Goal: Task Accomplishment & Management: Use online tool/utility

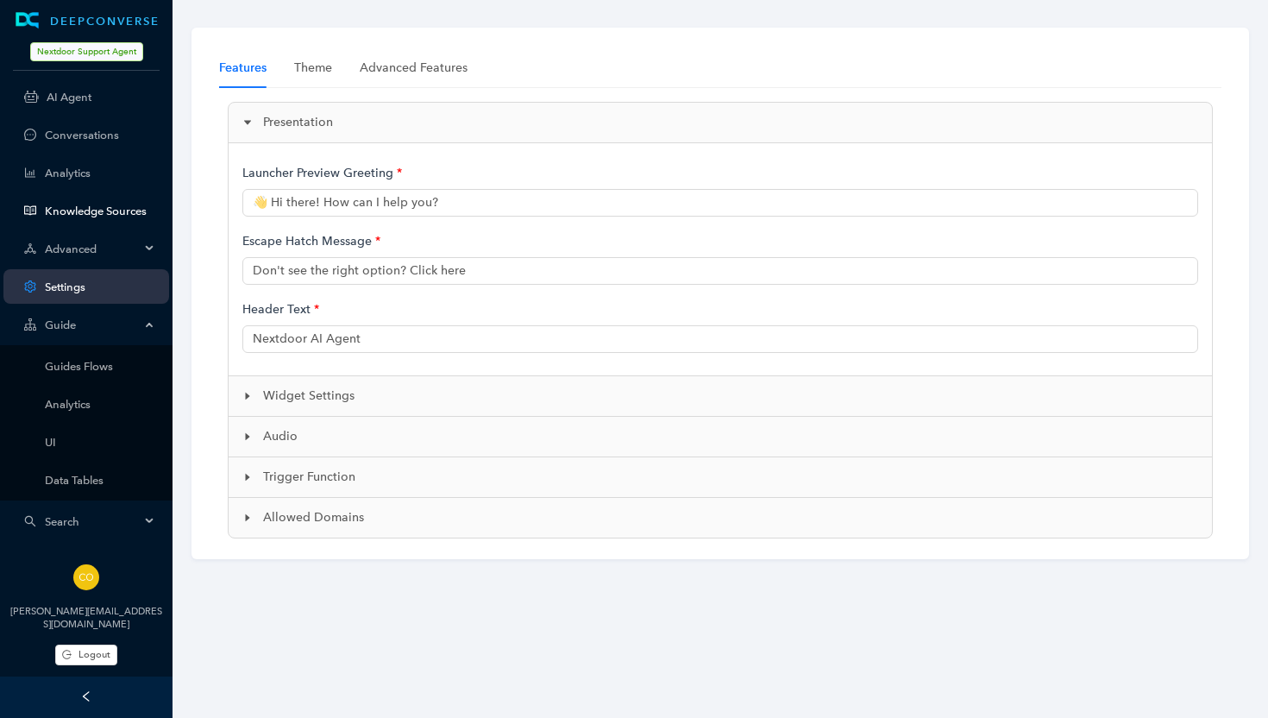
scroll to position [83, 0]
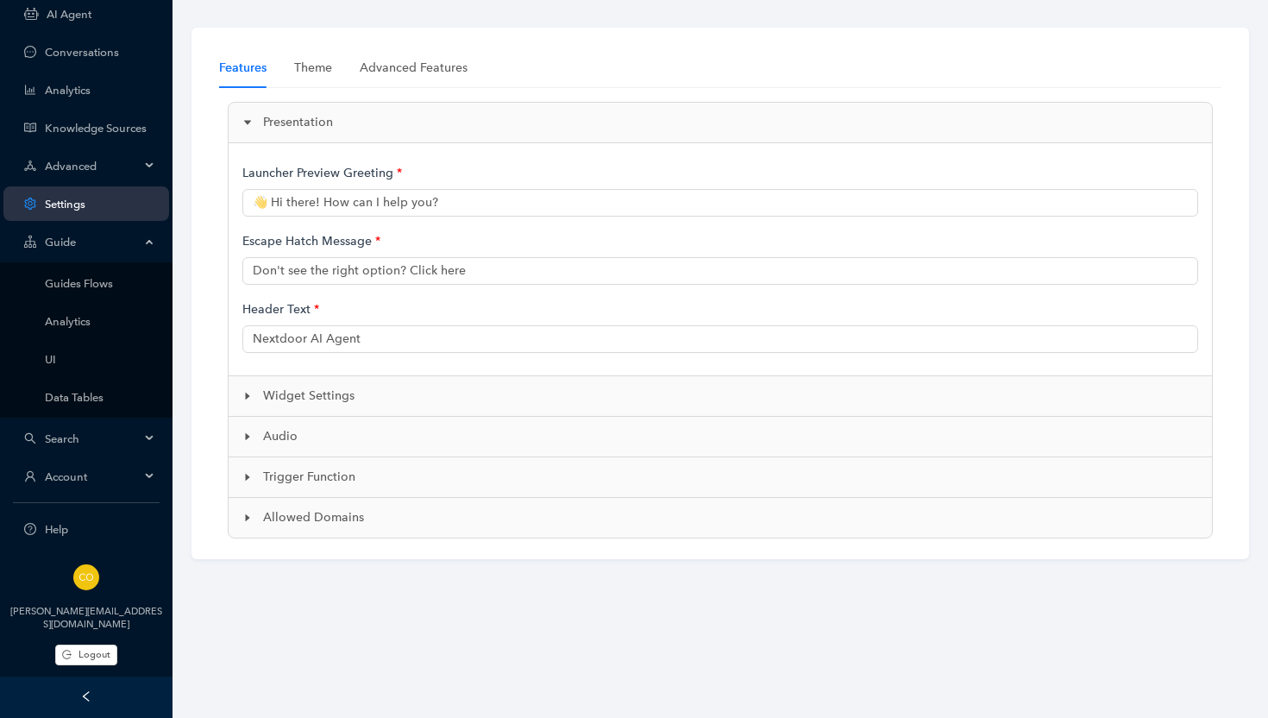
click at [89, 438] on span "Search" at bounding box center [92, 438] width 95 height 13
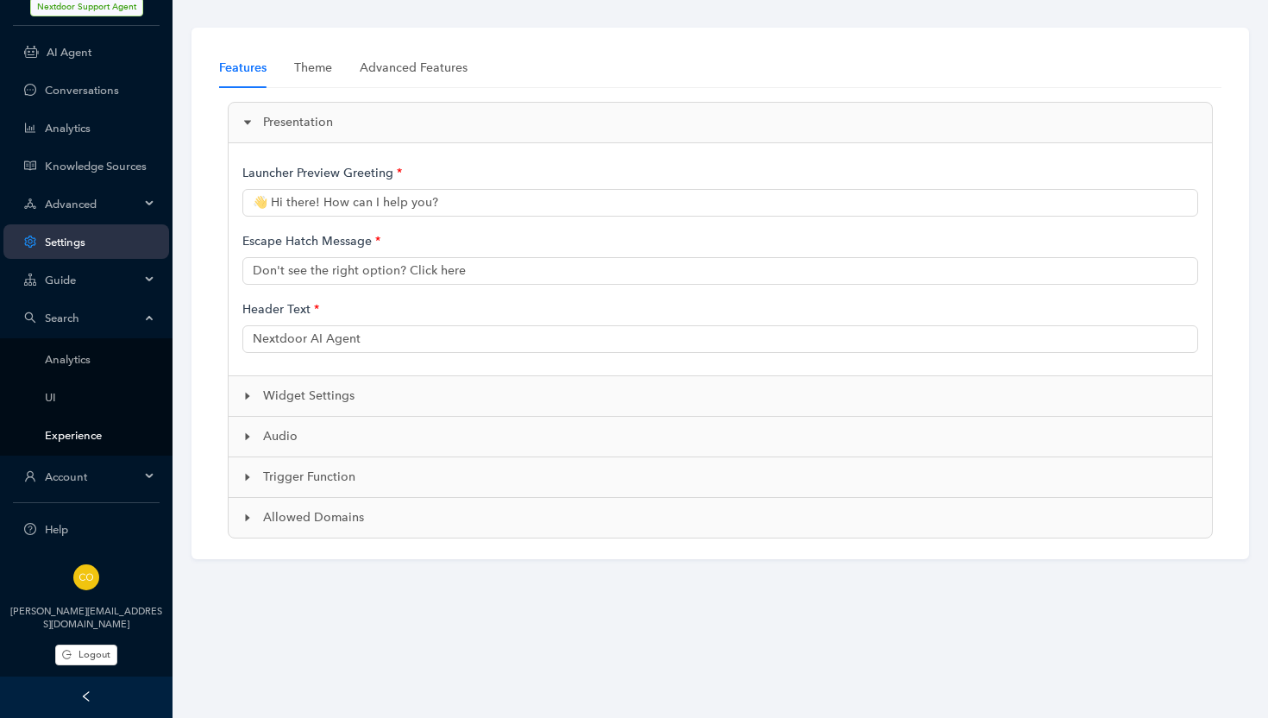
scroll to position [45, 0]
click at [48, 402] on link "UI" at bounding box center [100, 397] width 110 height 13
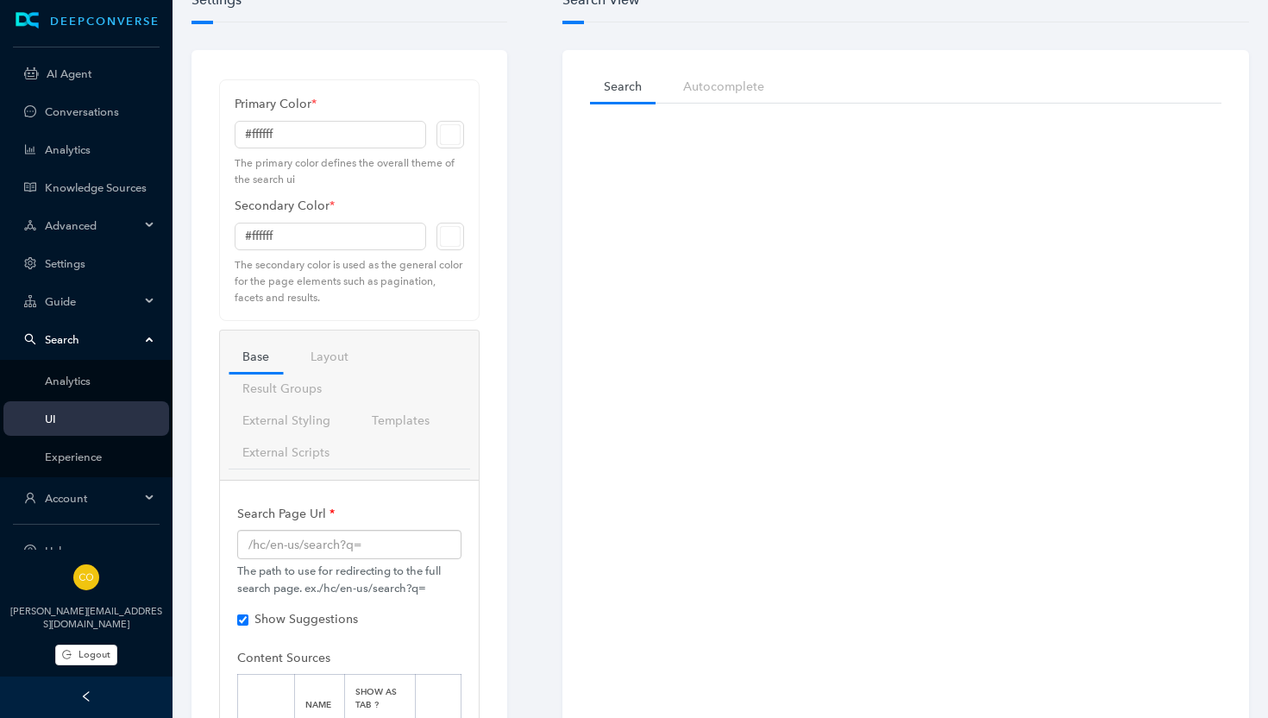
scroll to position [38, 0]
click at [342, 358] on link "Layout" at bounding box center [330, 355] width 66 height 32
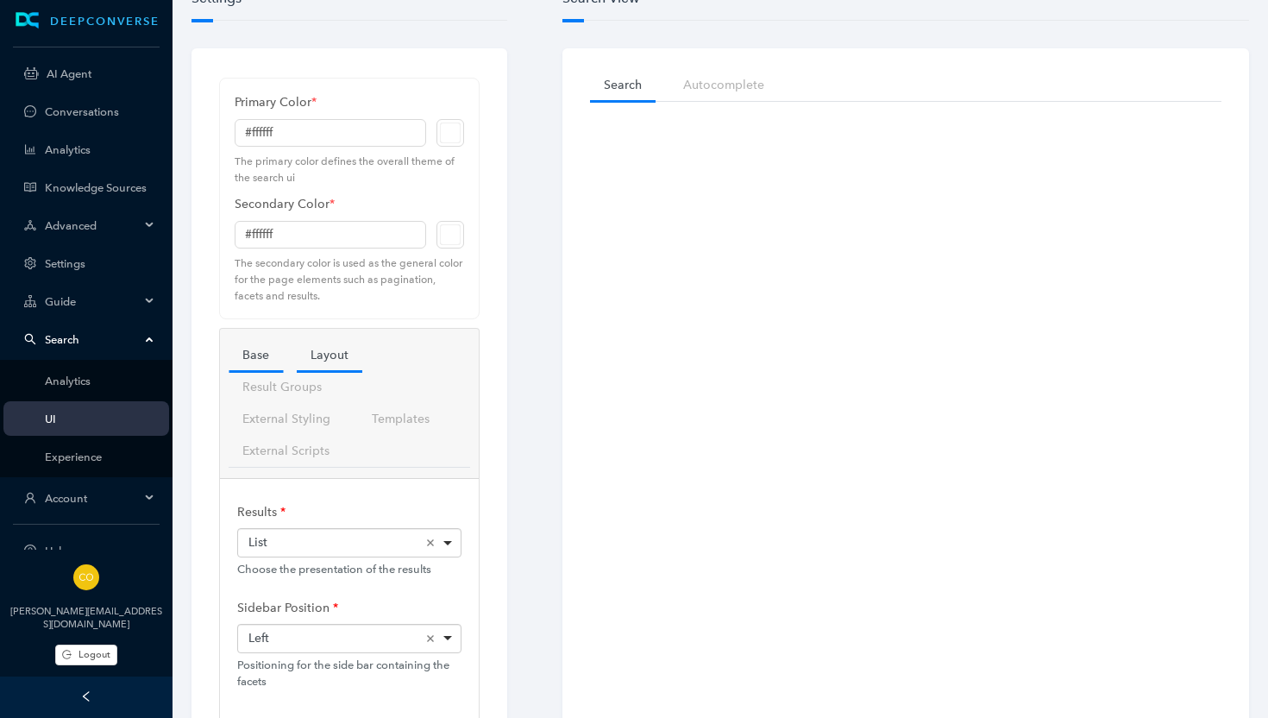
click at [258, 358] on link "Base" at bounding box center [256, 355] width 54 height 32
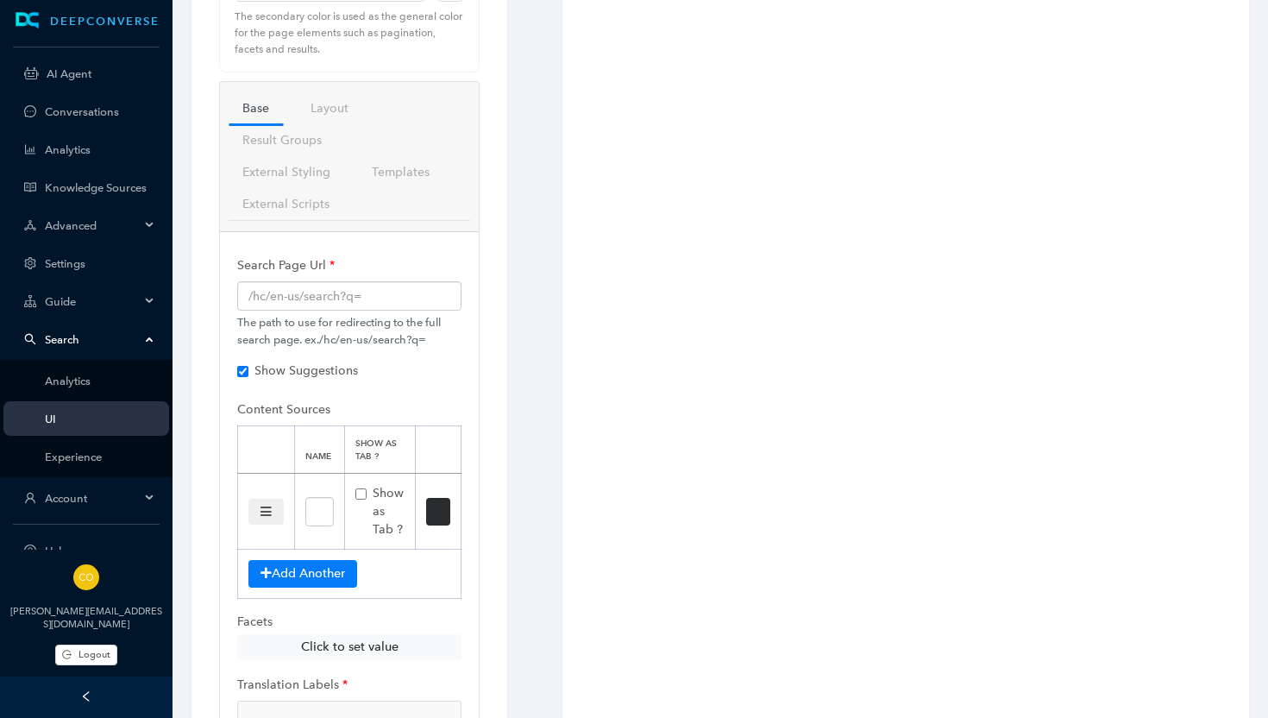
scroll to position [299, 0]
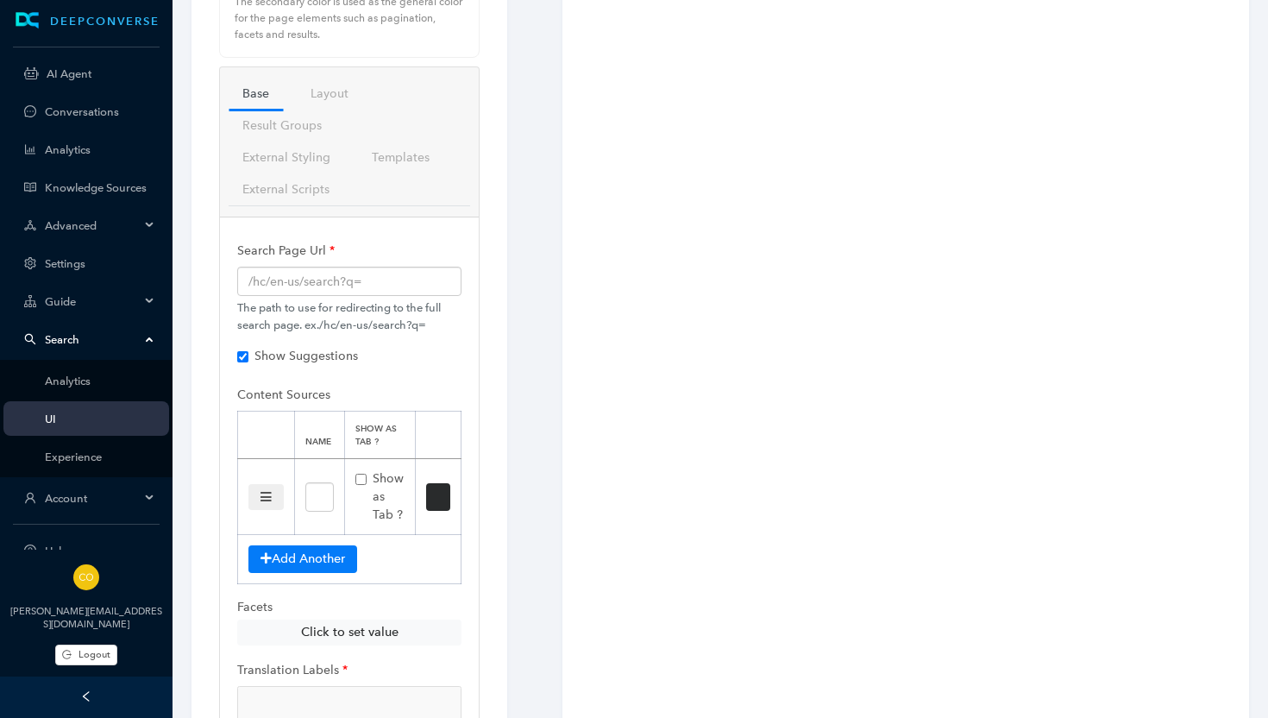
click at [362, 476] on input "Show as Tab ?" at bounding box center [360, 479] width 11 height 11
checkbox input "false"
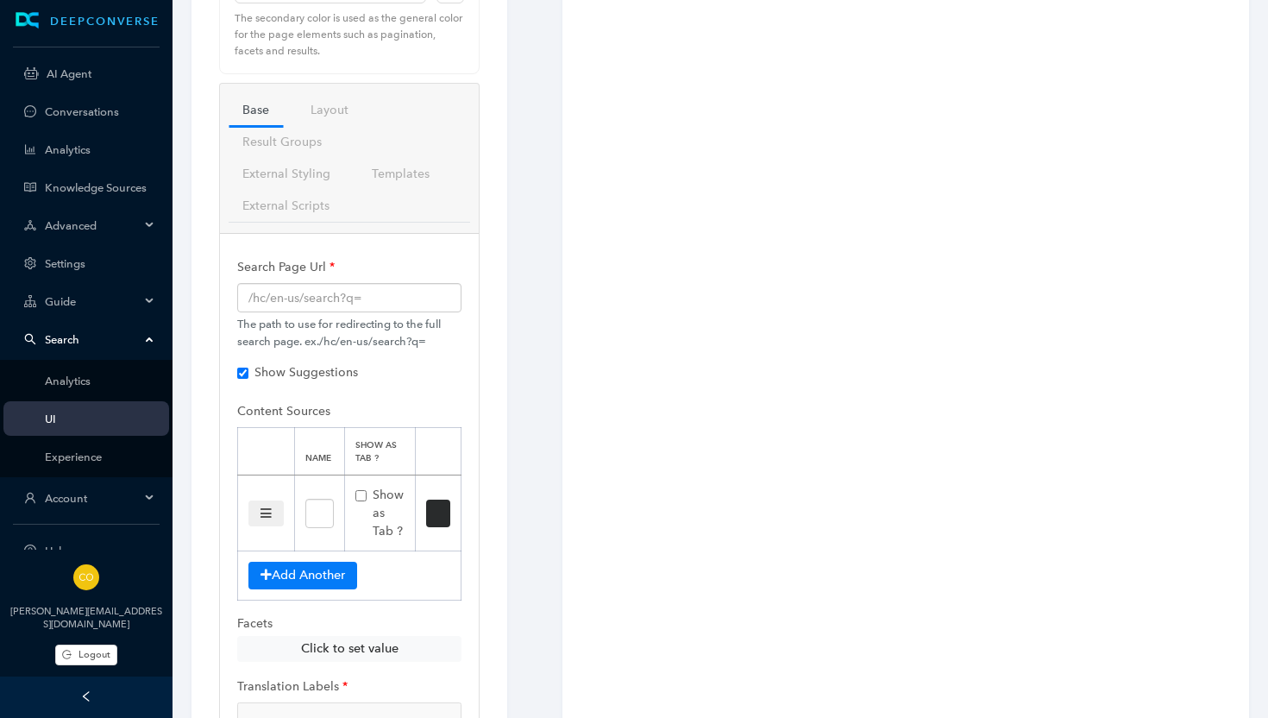
scroll to position [274, 0]
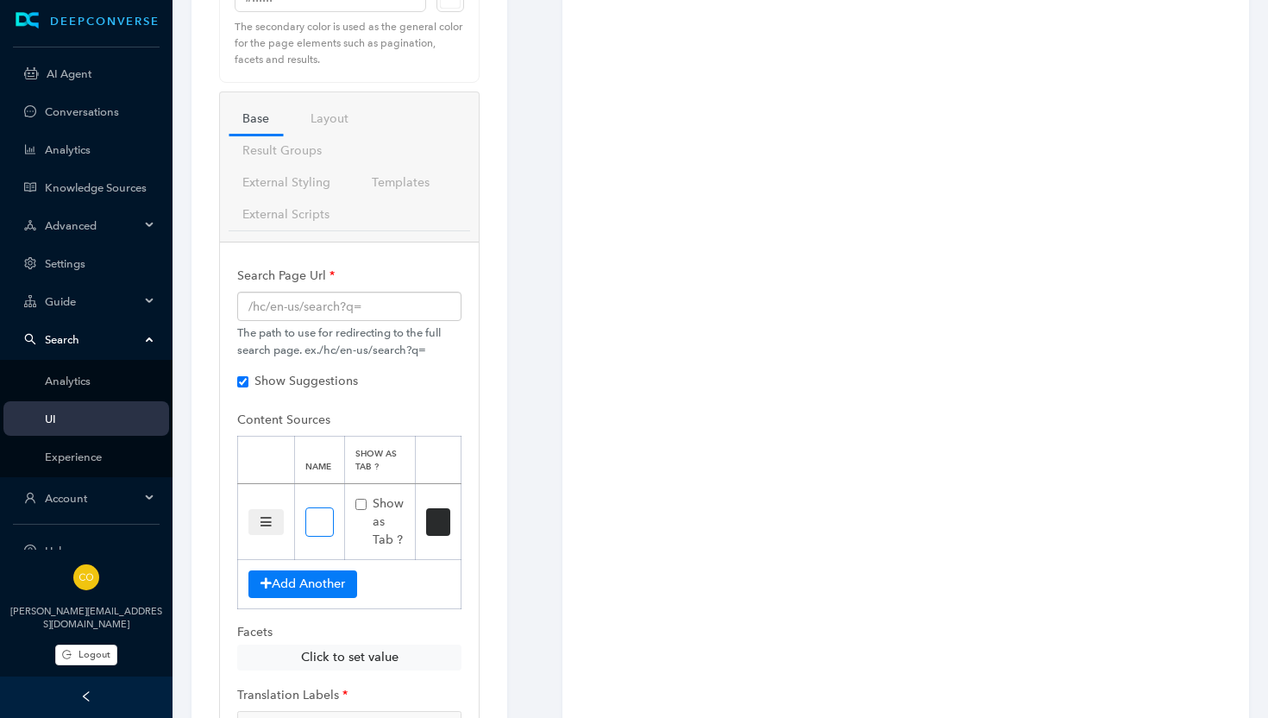
click at [323, 534] on input "text" at bounding box center [319, 521] width 28 height 29
click at [518, 464] on div "Settings Primary Color * #ffffff The primary color defines the overall theme of…" at bounding box center [349, 299] width 371 height 1147
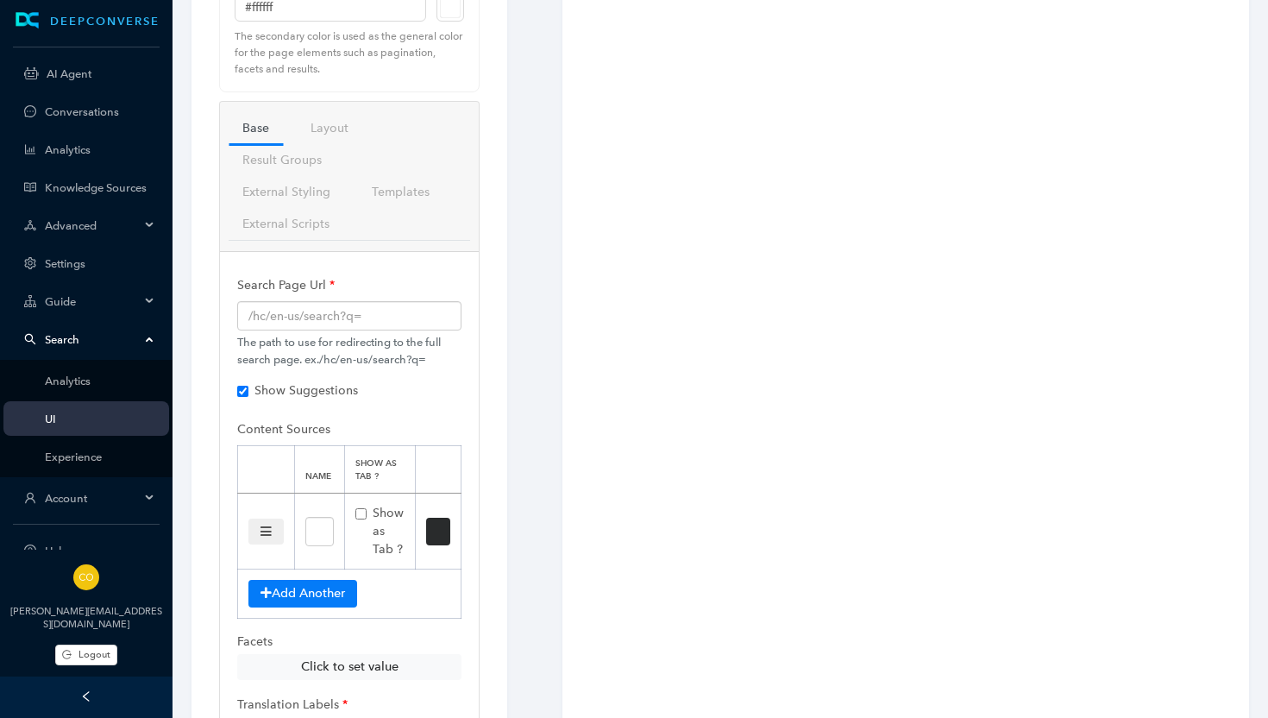
scroll to position [277, 0]
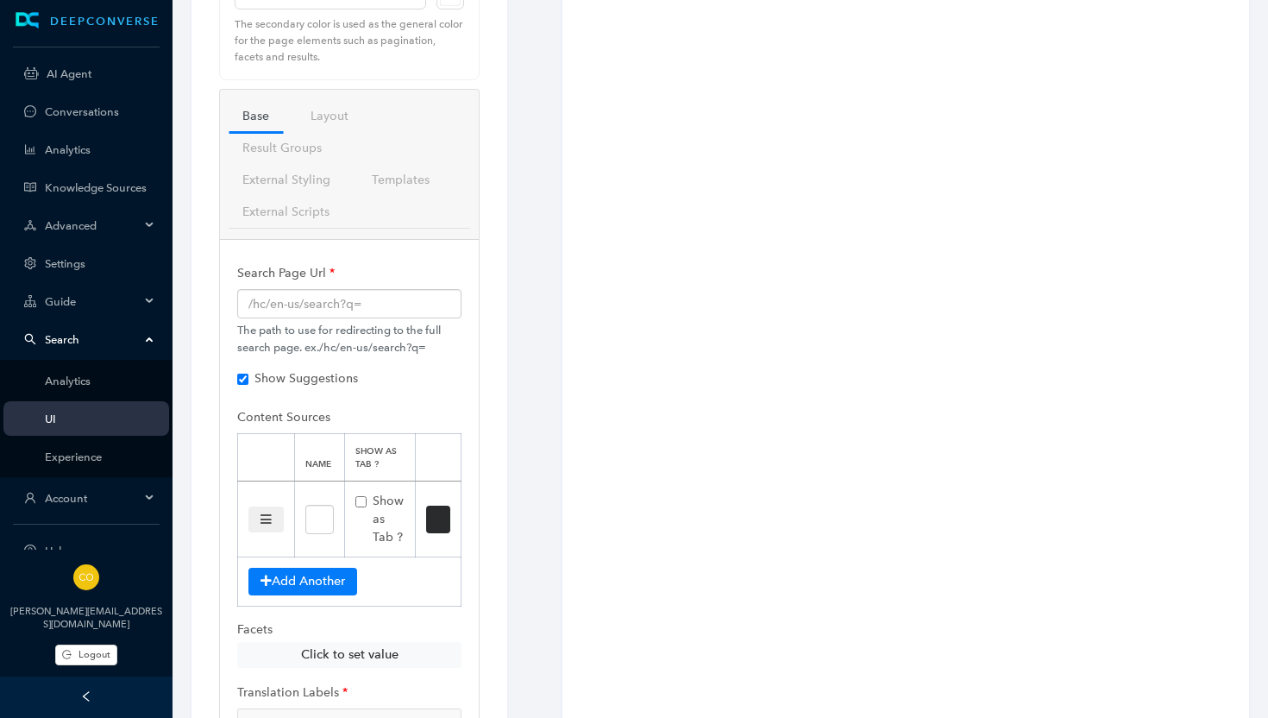
click at [273, 518] on button "button" at bounding box center [265, 519] width 35 height 26
click at [265, 519] on button "button" at bounding box center [265, 519] width 35 height 26
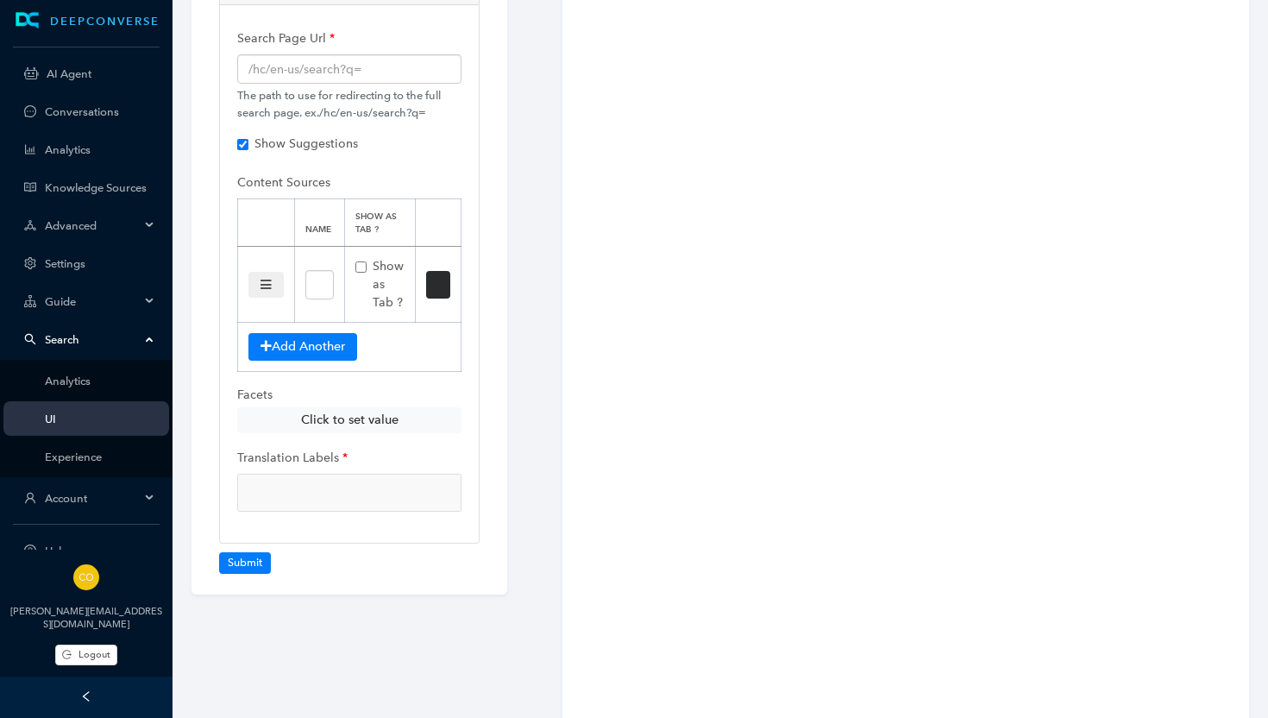
scroll to position [526, 0]
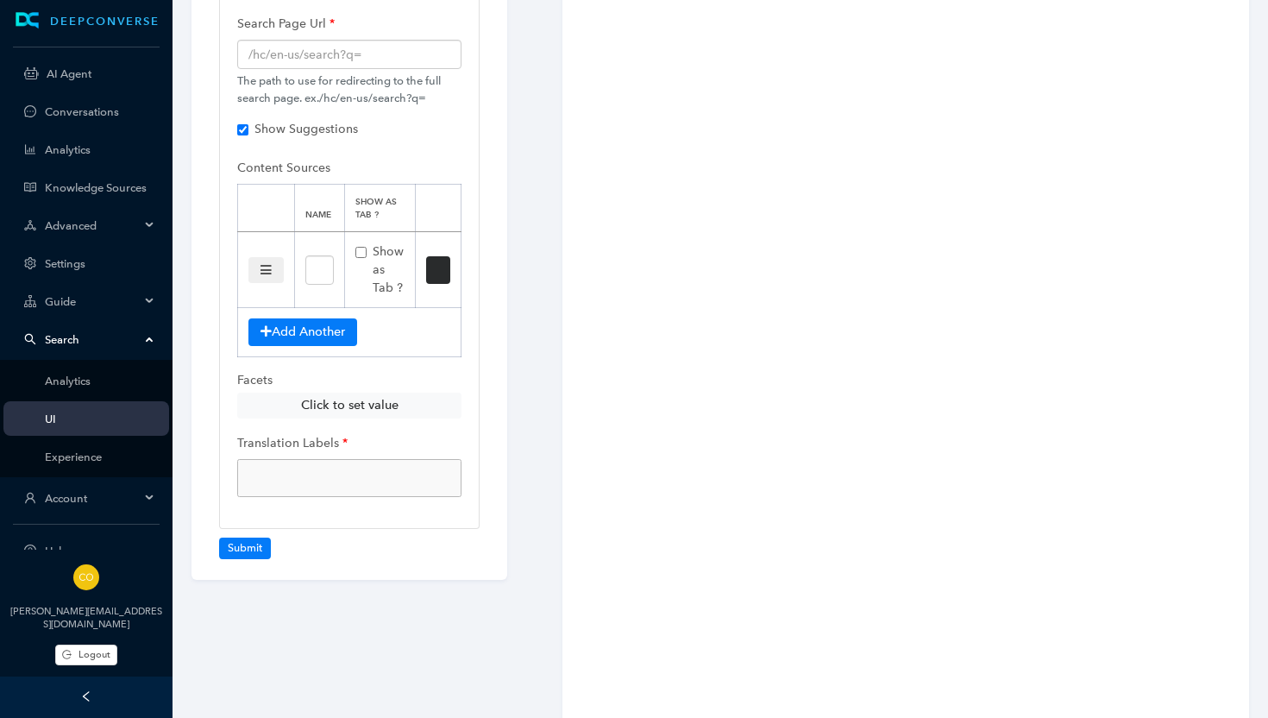
click at [364, 471] on input "null" at bounding box center [319, 478] width 148 height 22
click at [362, 406] on button "Click to set value" at bounding box center [349, 406] width 224 height 26
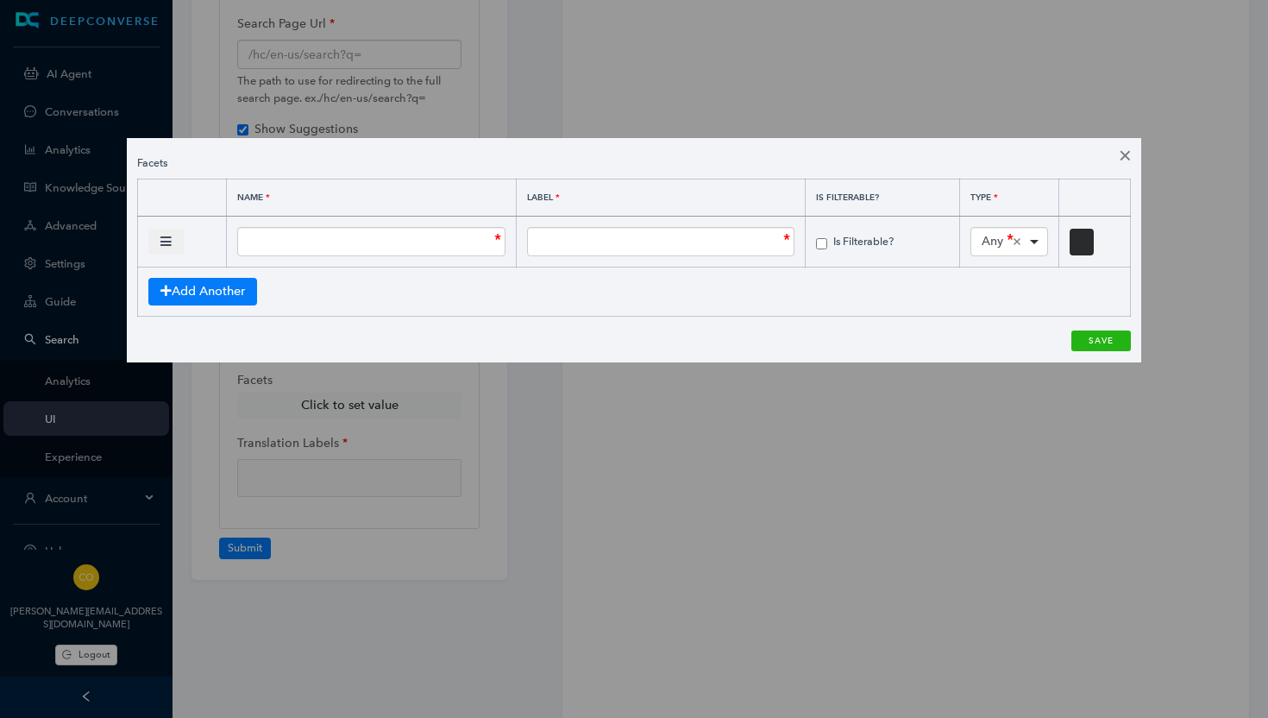
click at [1123, 159] on button "close" at bounding box center [1125, 155] width 32 height 35
checkbox input "false"
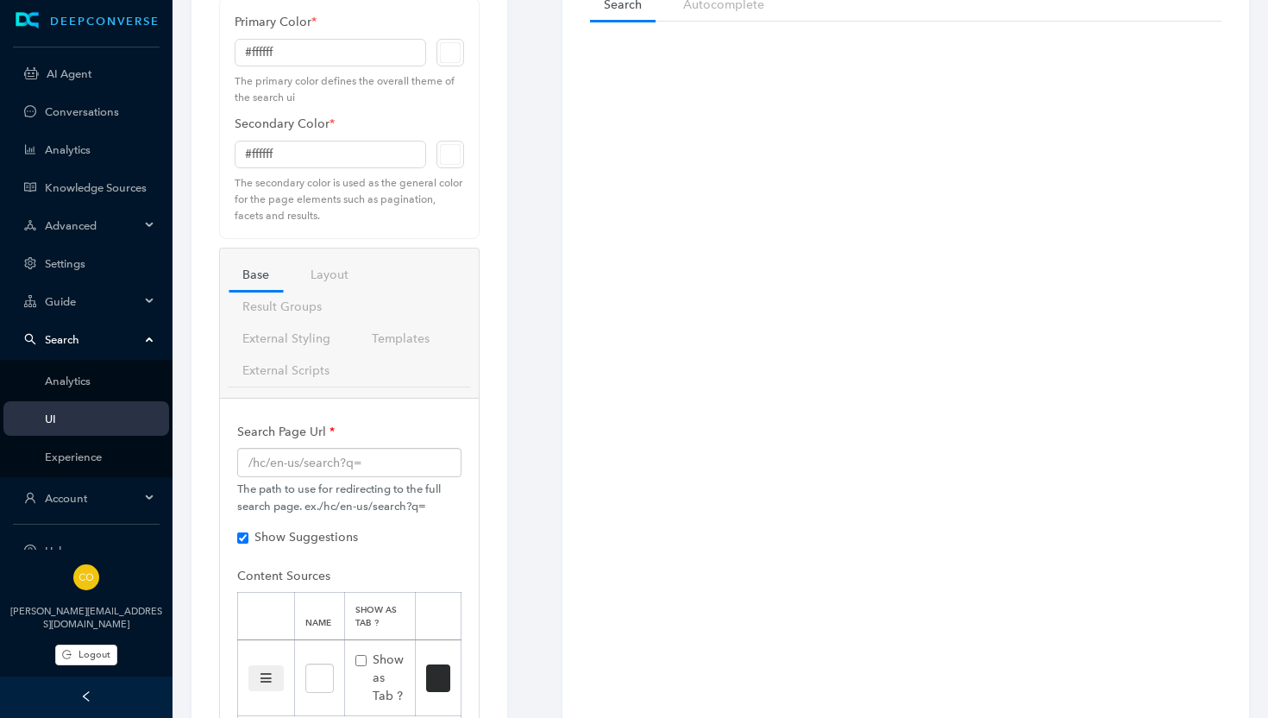
scroll to position [121, 0]
click at [327, 271] on link "Layout" at bounding box center [330, 272] width 66 height 32
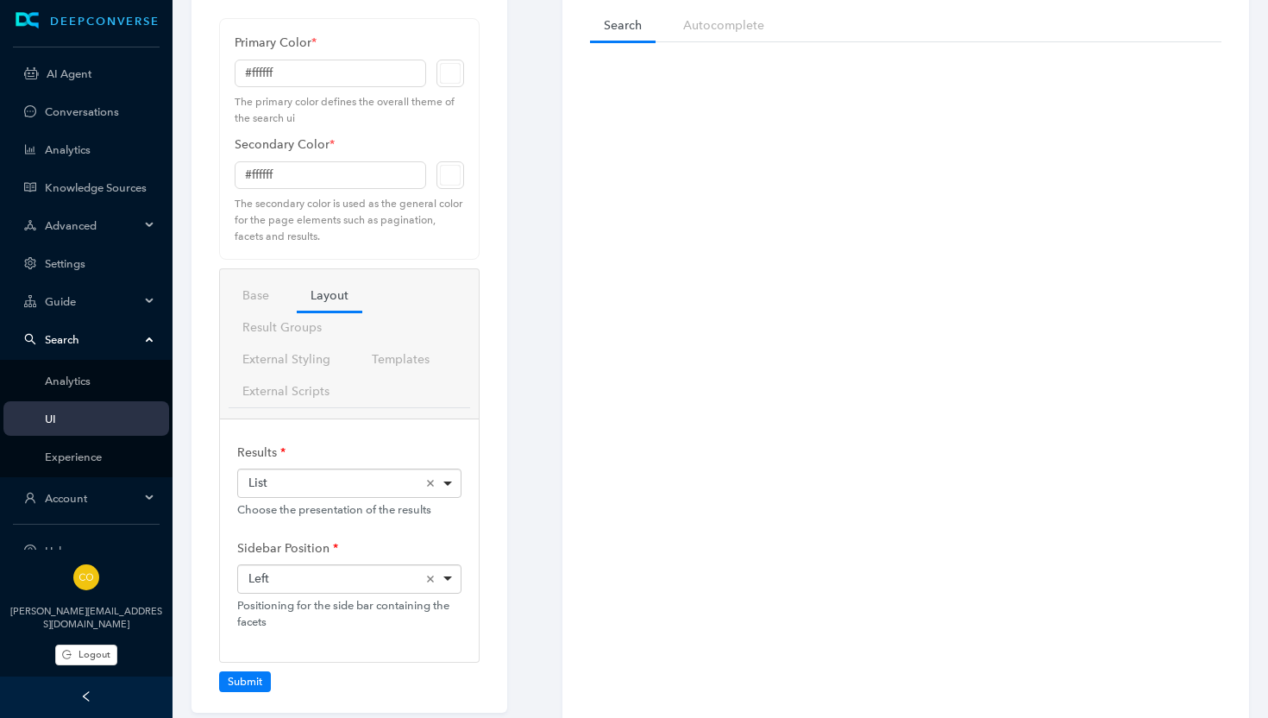
scroll to position [160, 0]
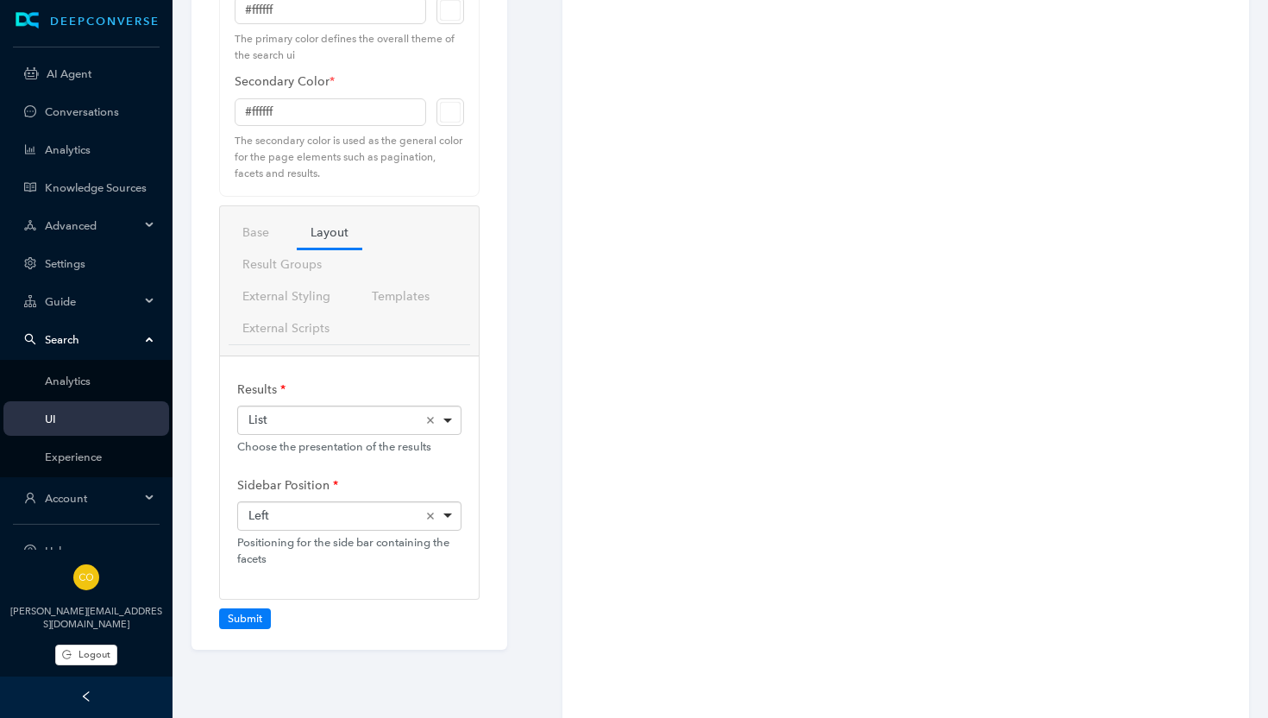
click at [446, 422] on div "List Remove item" at bounding box center [350, 419] width 204 height 17
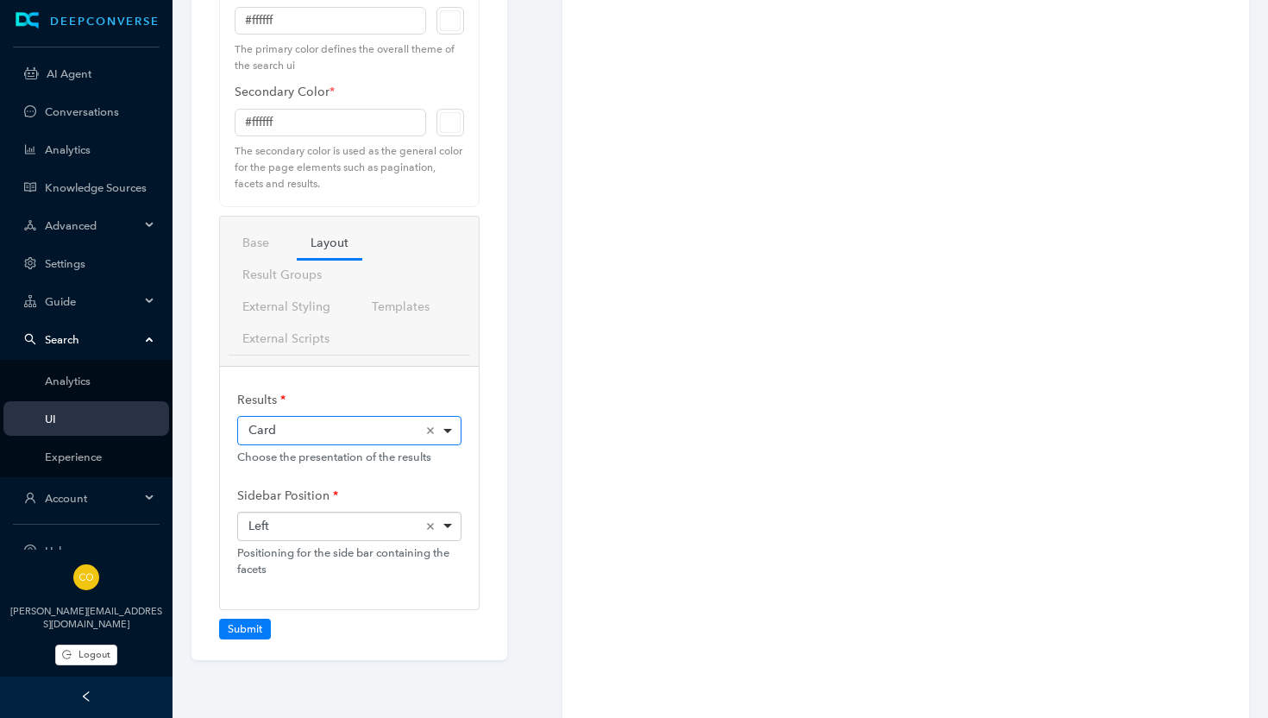
scroll to position [148, 0]
click at [304, 524] on div "Left Remove item" at bounding box center [350, 528] width 204 height 17
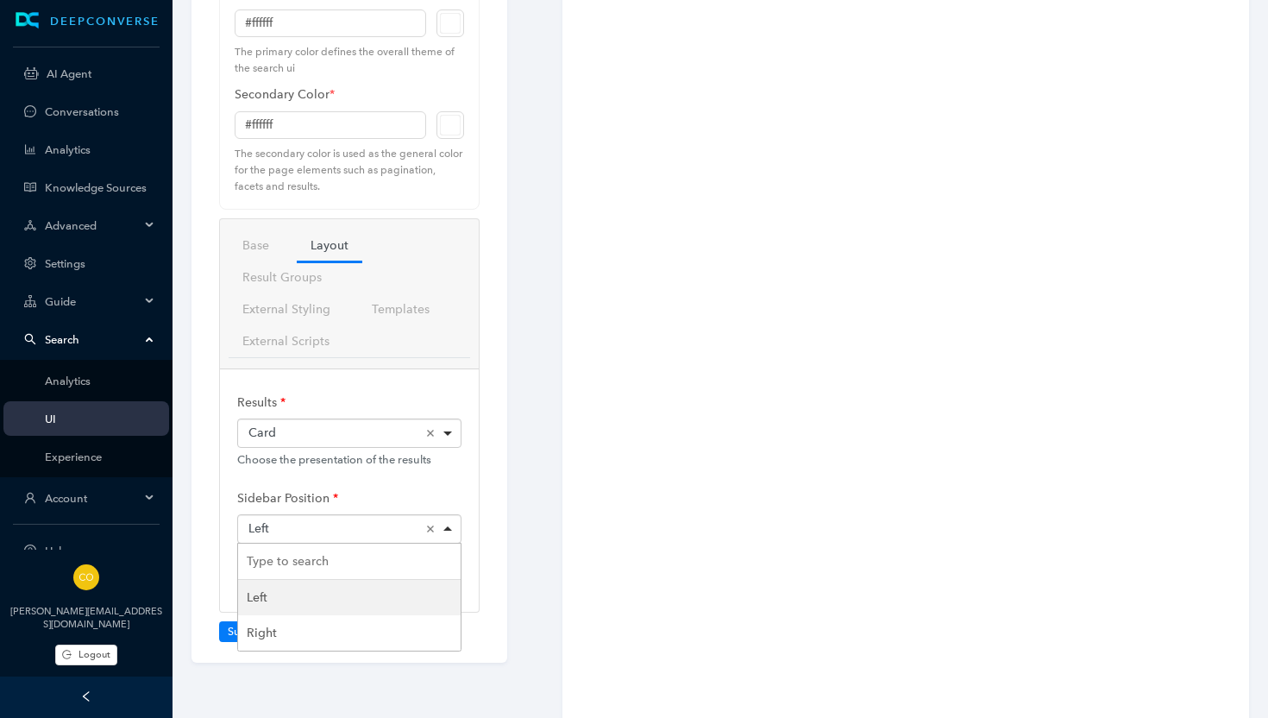
click at [320, 489] on label "Sidebar Position" at bounding box center [287, 498] width 101 height 32
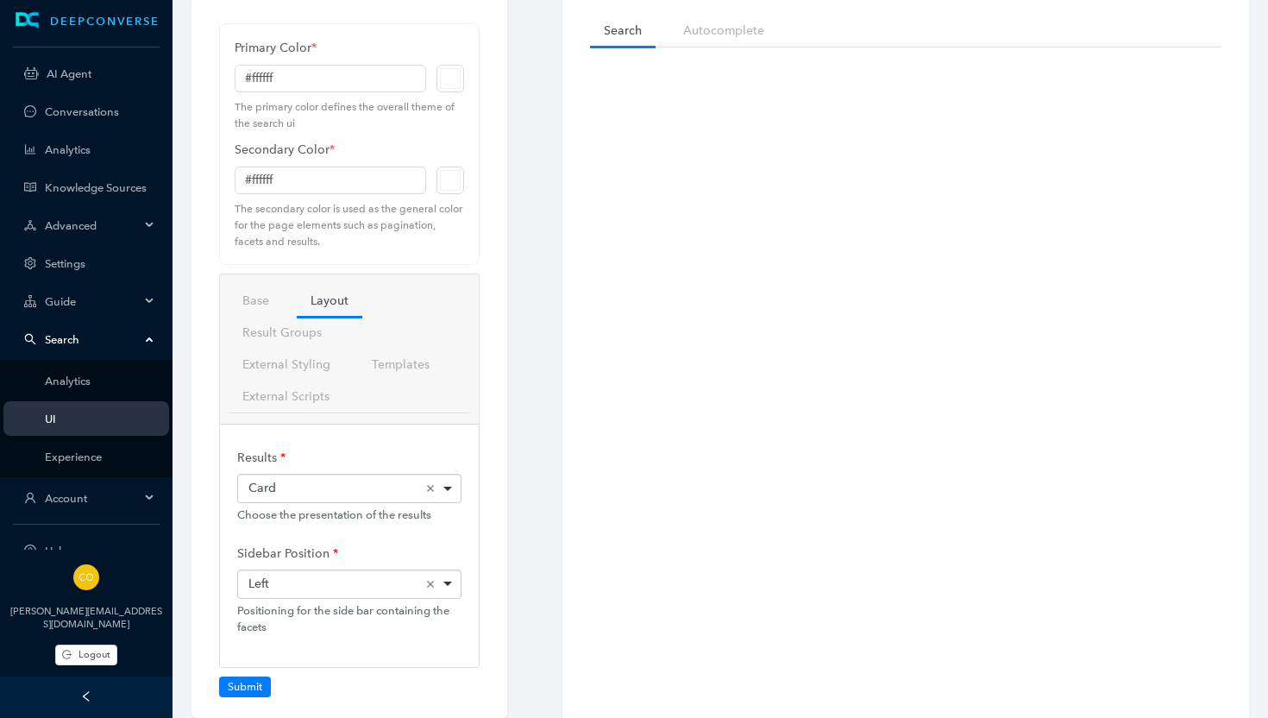
scroll to position [210, 0]
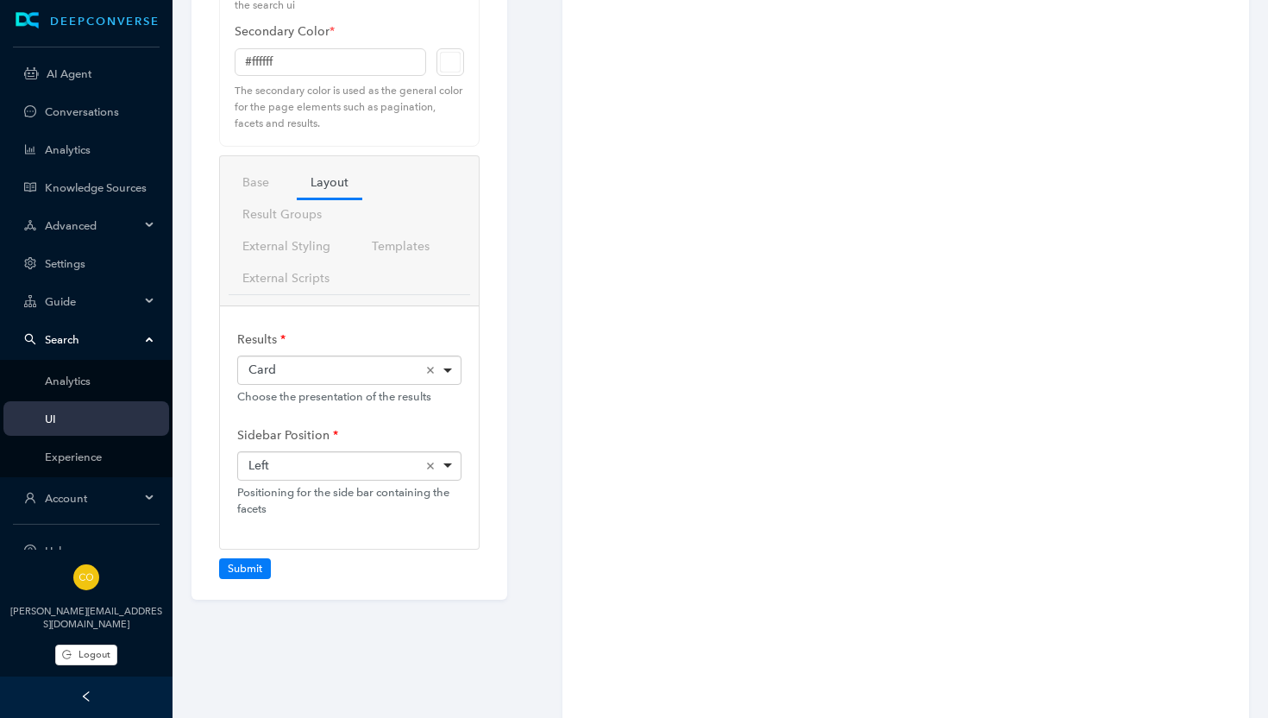
click at [348, 369] on div "Card Remove item" at bounding box center [350, 369] width 204 height 17
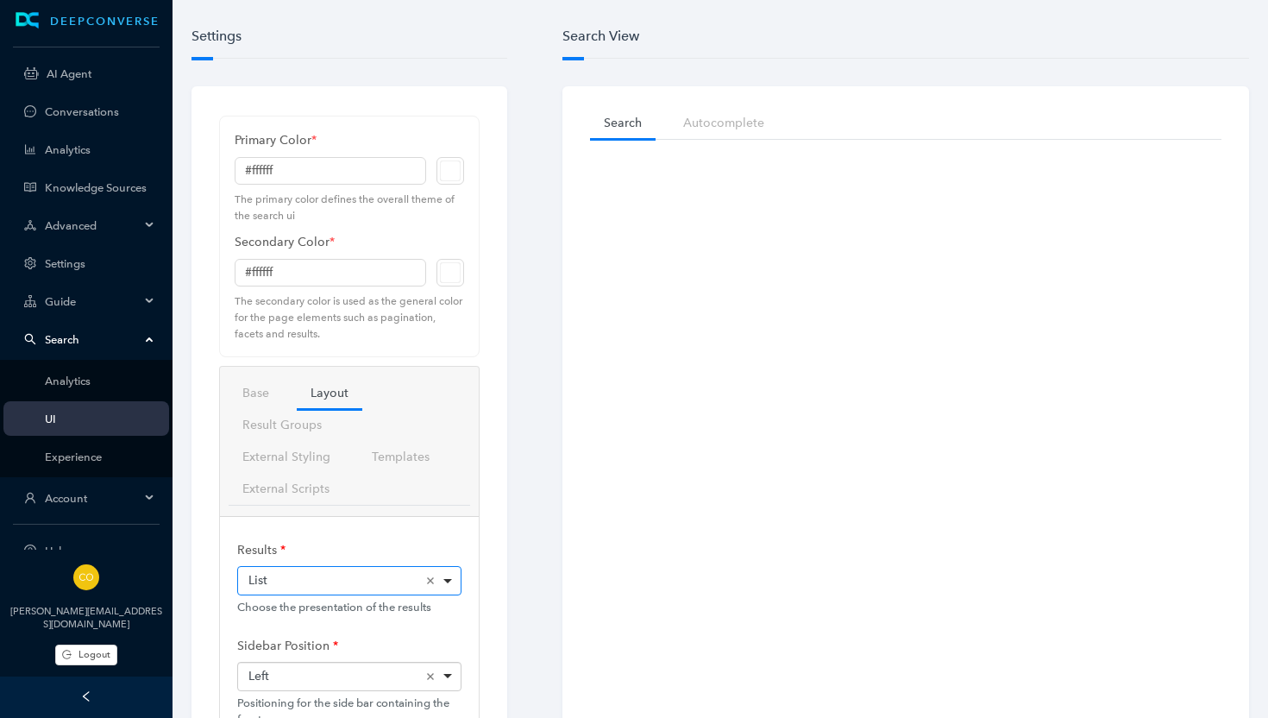
click at [322, 582] on div "List Remove item" at bounding box center [350, 580] width 204 height 17
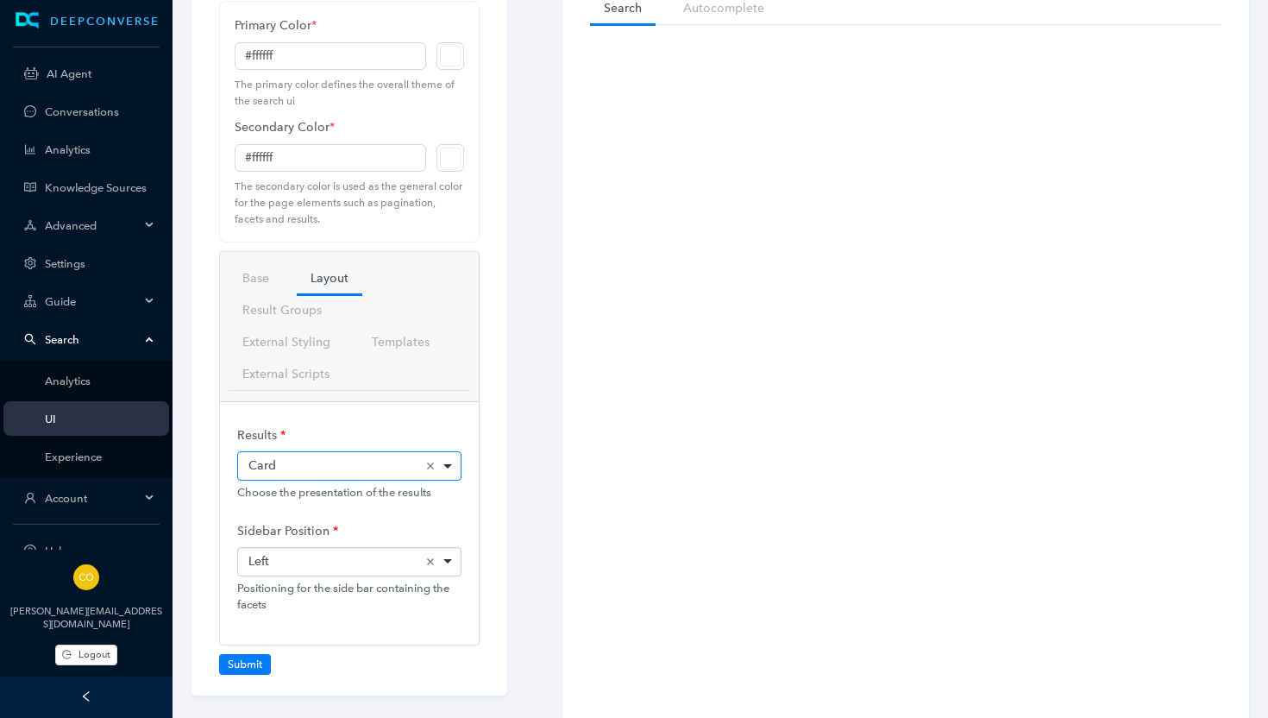
scroll to position [175, 0]
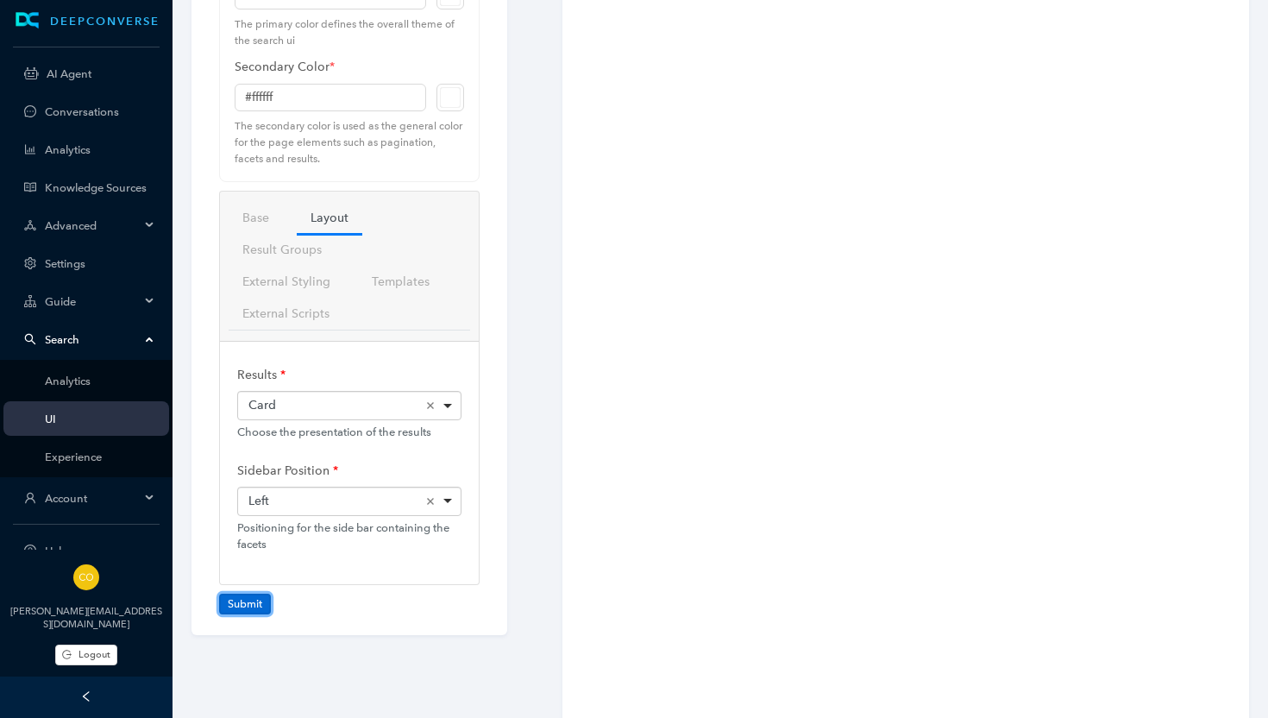
click at [240, 602] on button "Submit" at bounding box center [245, 604] width 52 height 21
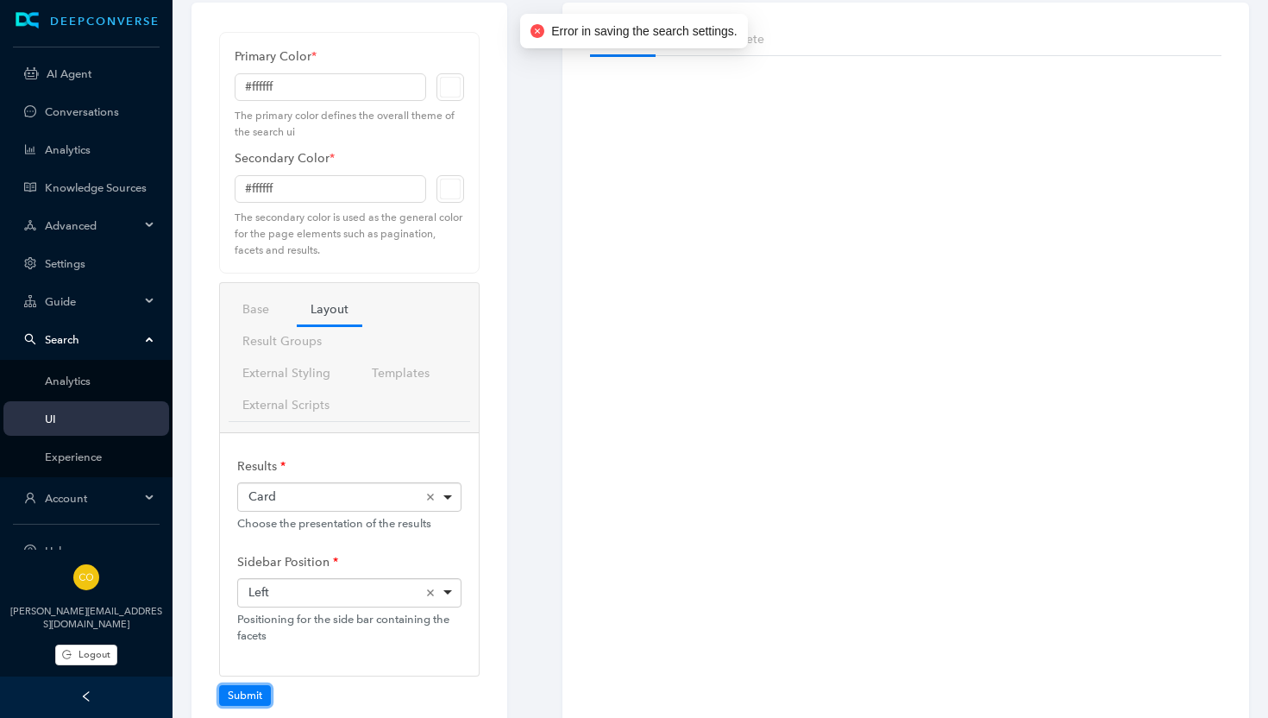
scroll to position [68, 0]
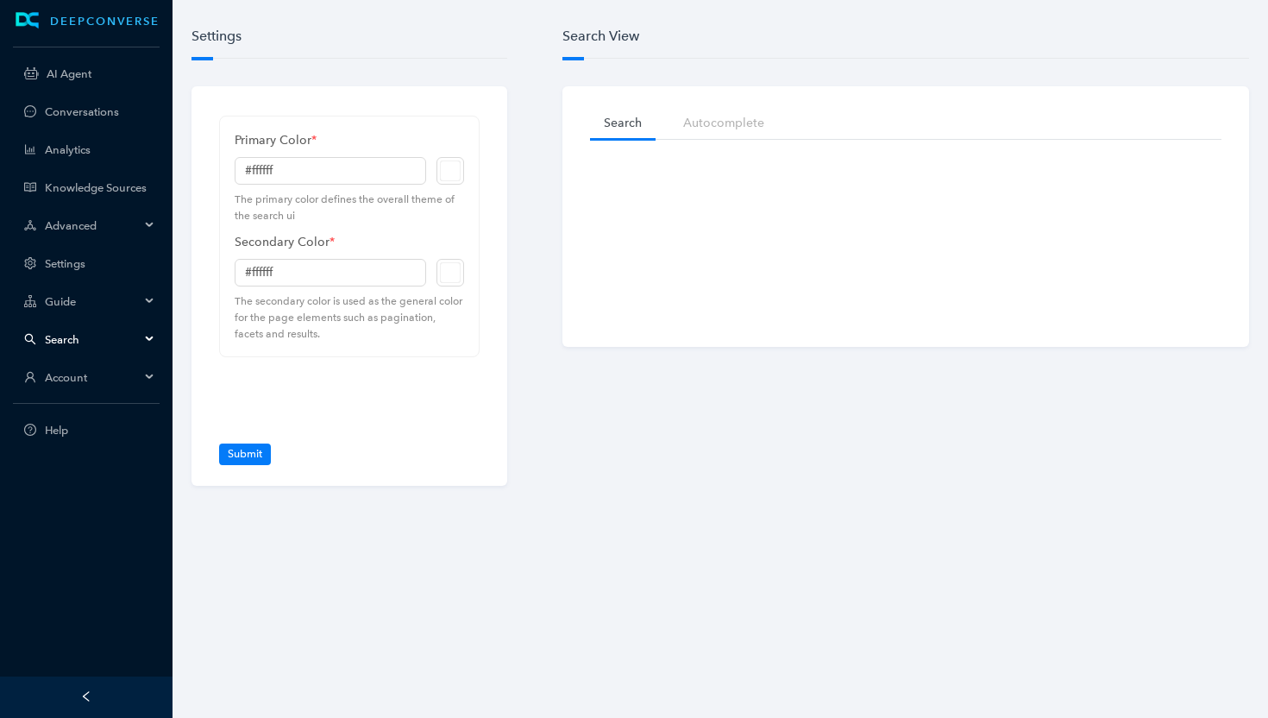
type input "#7ed321"
type input "#000000"
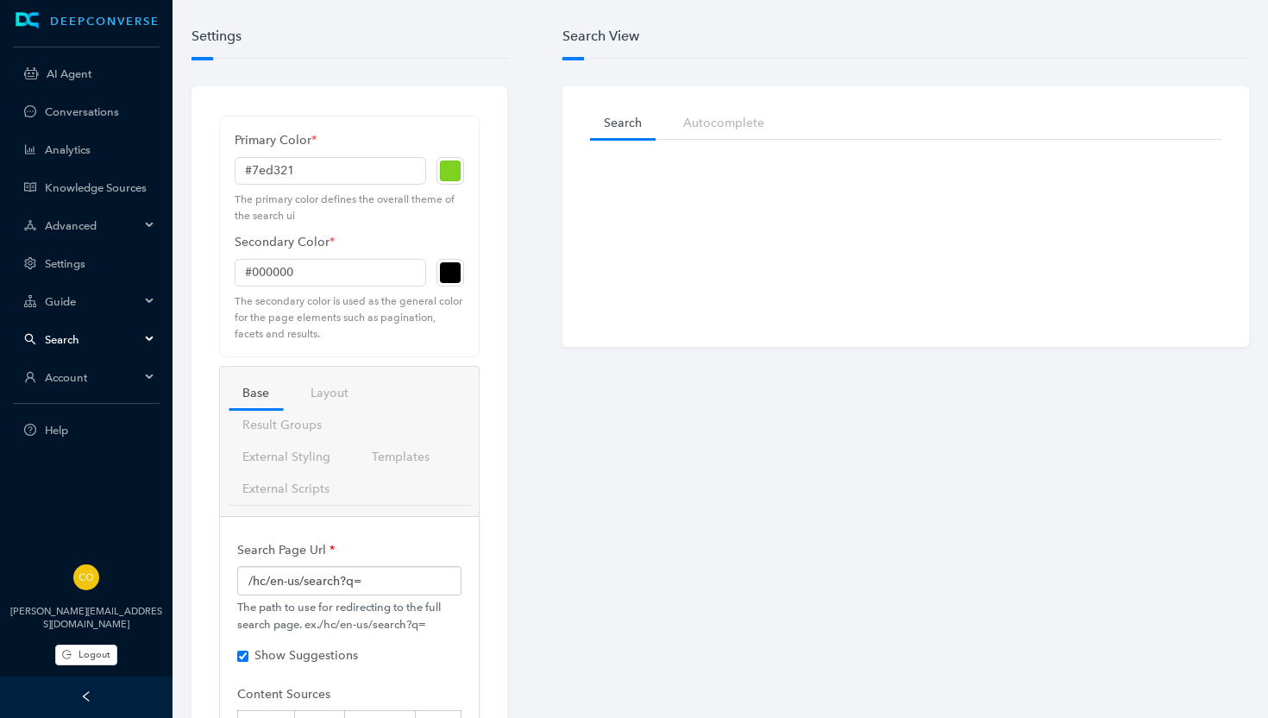
checkbox input "true"
checkbox input "false"
checkbox input "true"
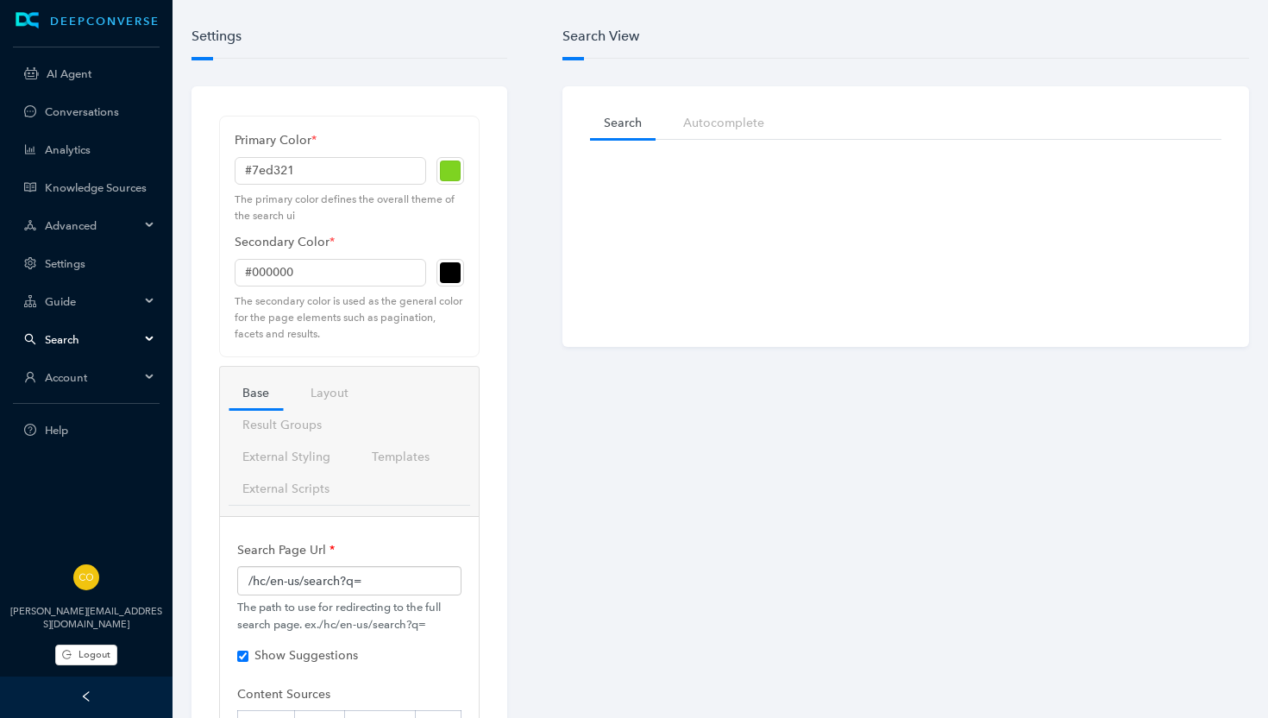
checkbox input "true"
checkbox input "false"
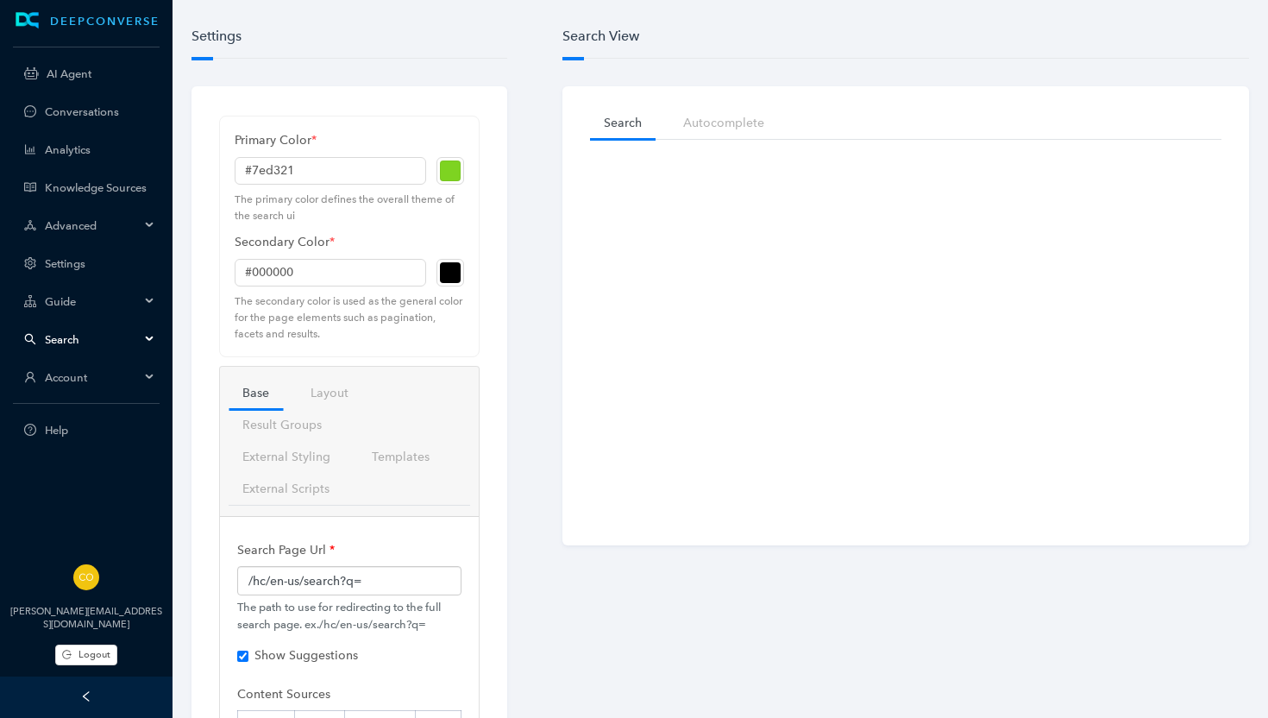
checkbox input "true"
checkbox input "false"
checkbox input "true"
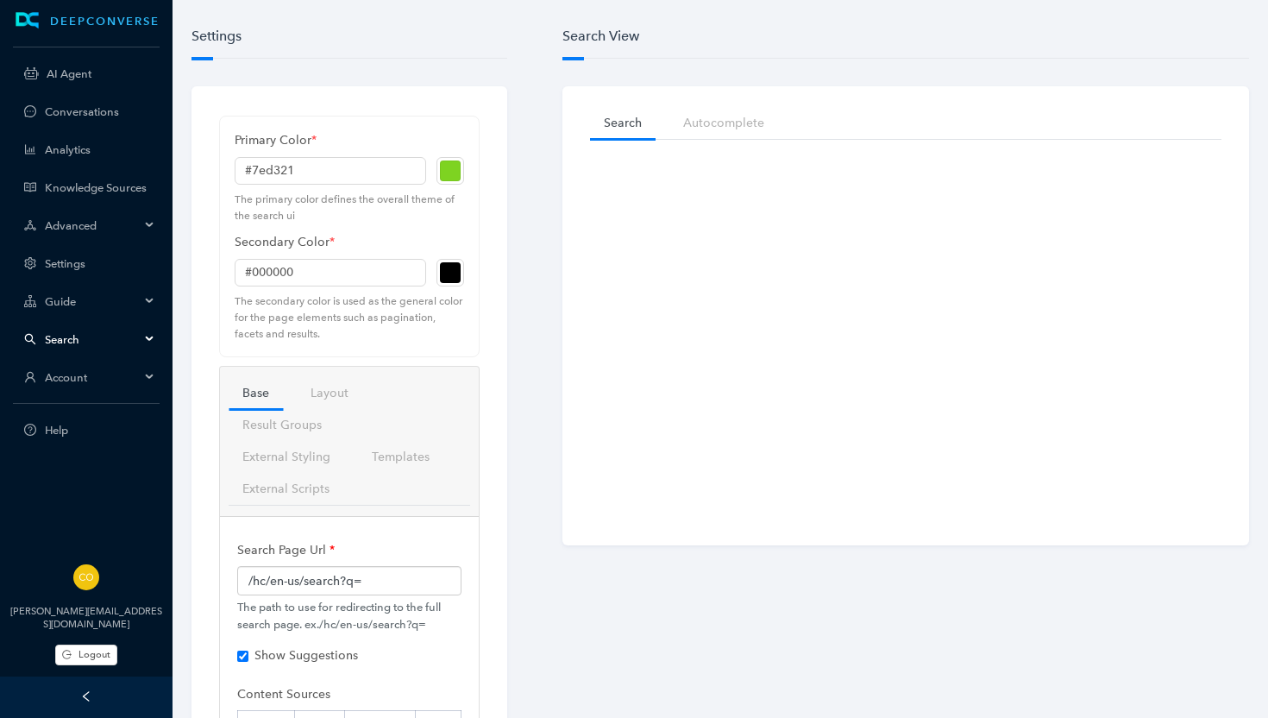
checkbox input "true"
checkbox input "false"
checkbox input "true"
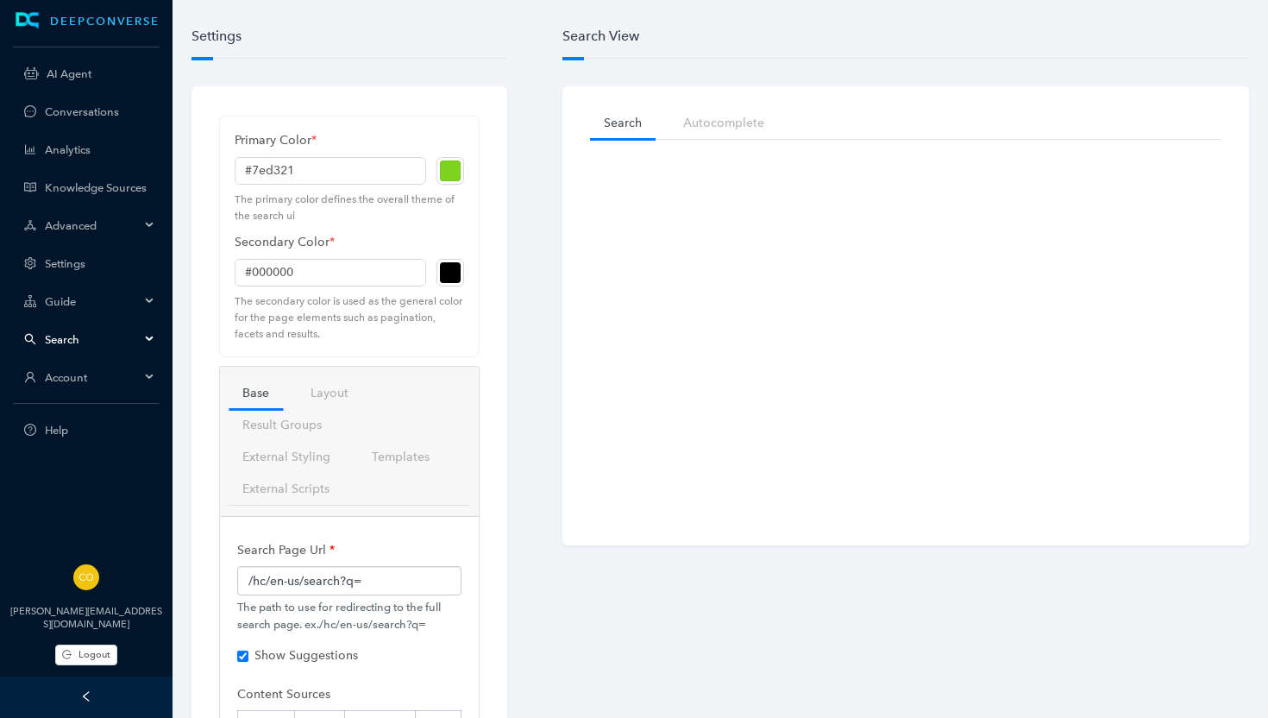
checkbox input "true"
checkbox input "false"
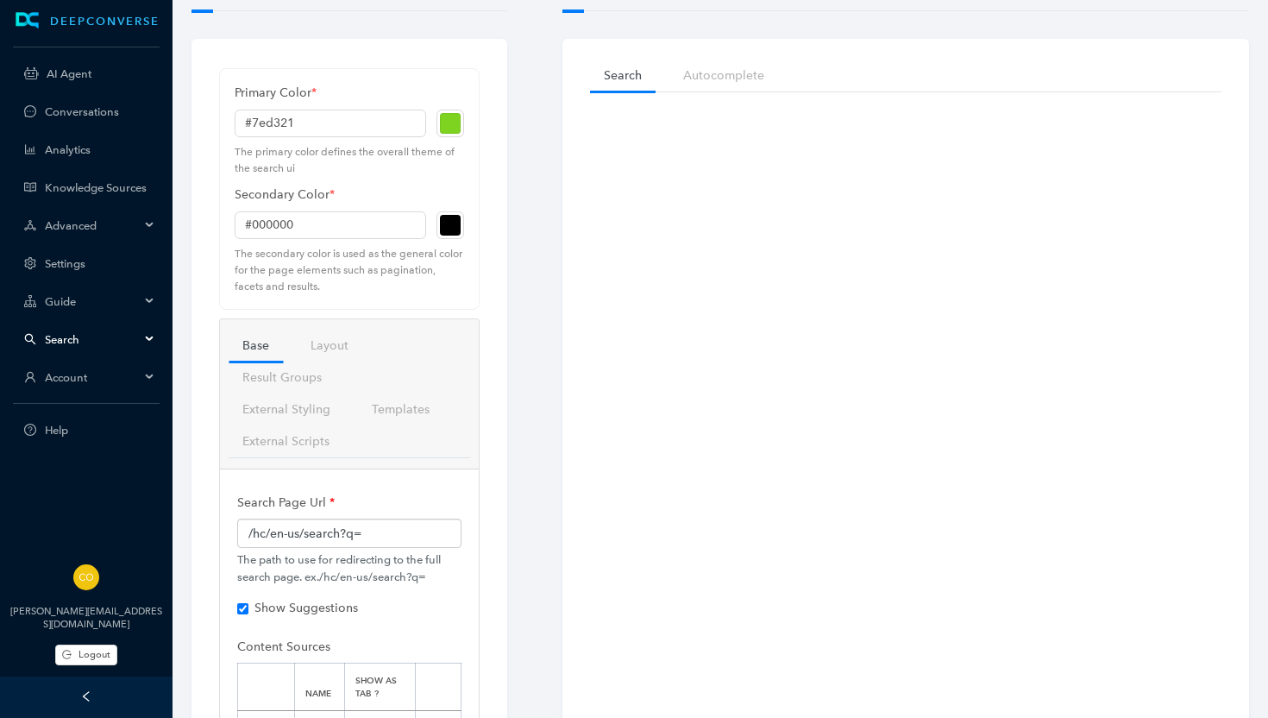
scroll to position [29, 0]
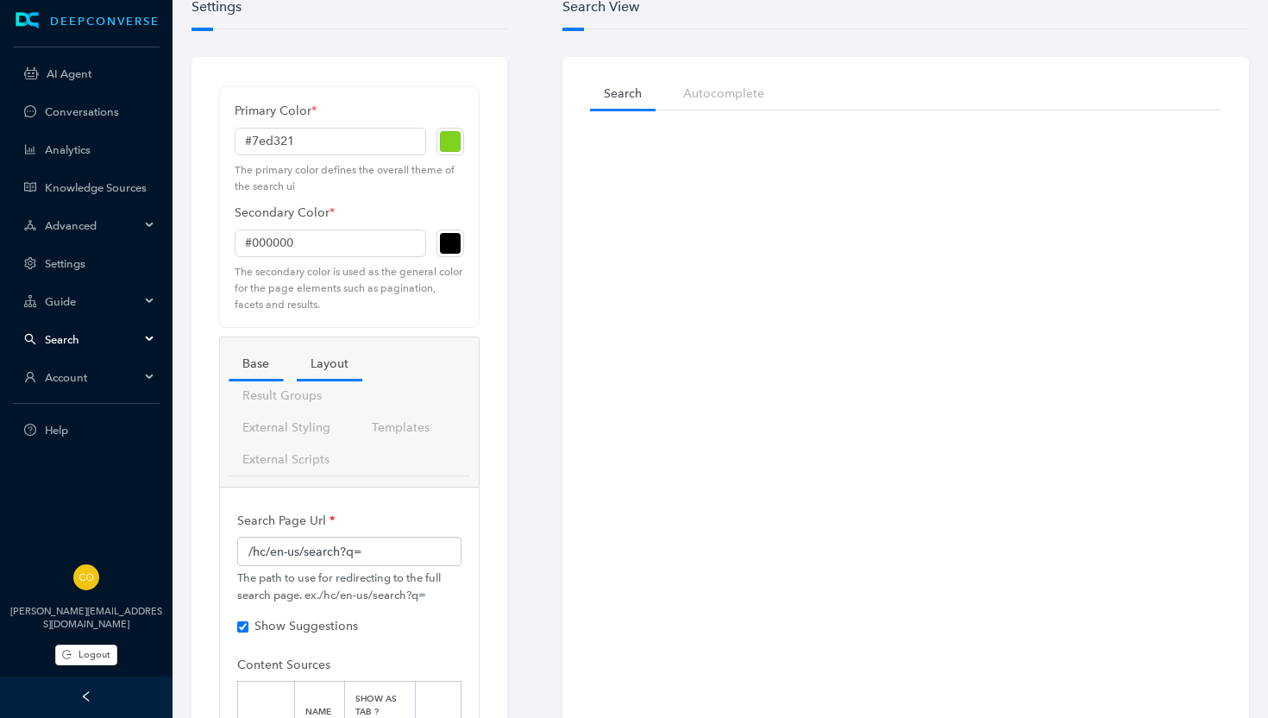
click at [331, 363] on link "Layout" at bounding box center [330, 364] width 66 height 32
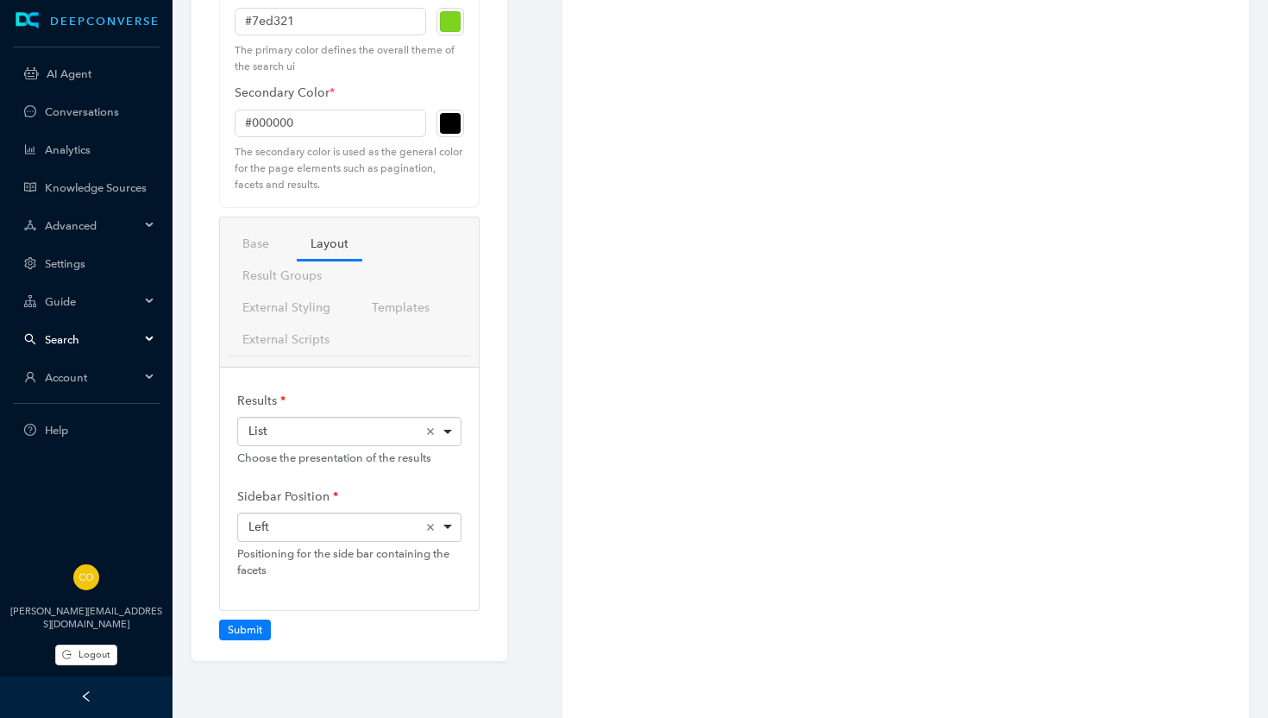
scroll to position [144, 0]
click at [402, 437] on div "List Remove item" at bounding box center [350, 436] width 204 height 17
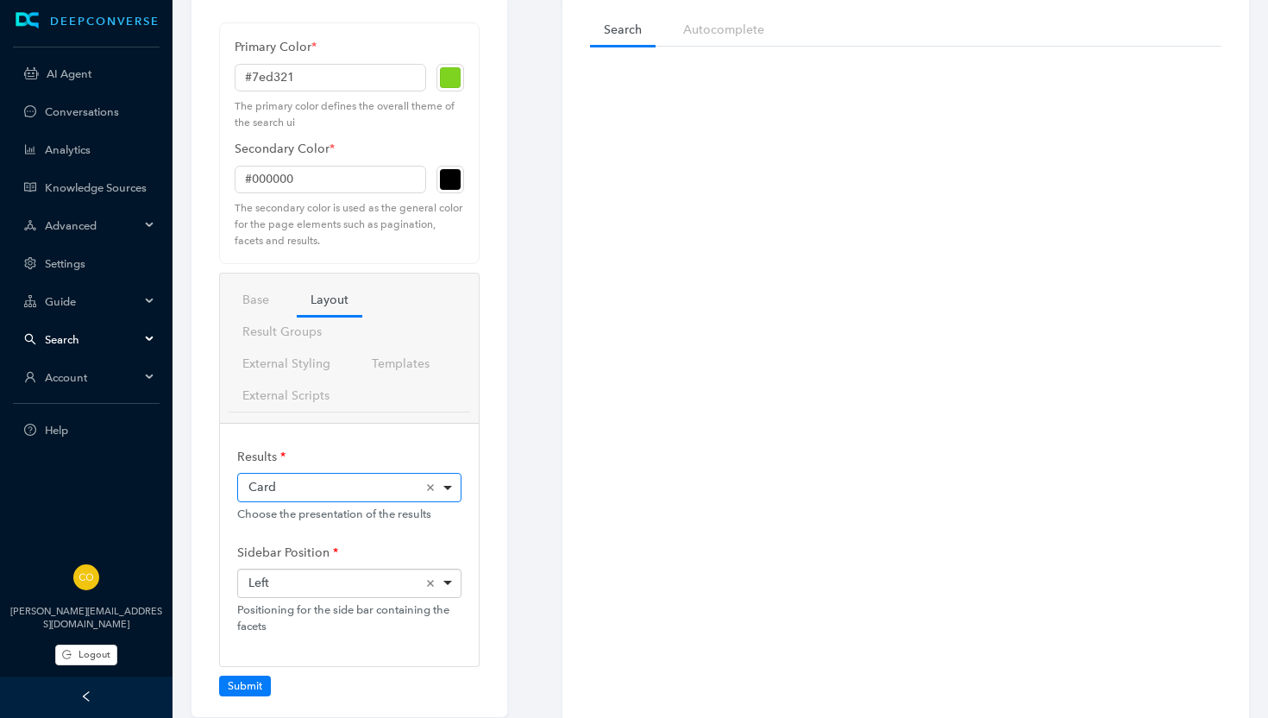
scroll to position [87, 0]
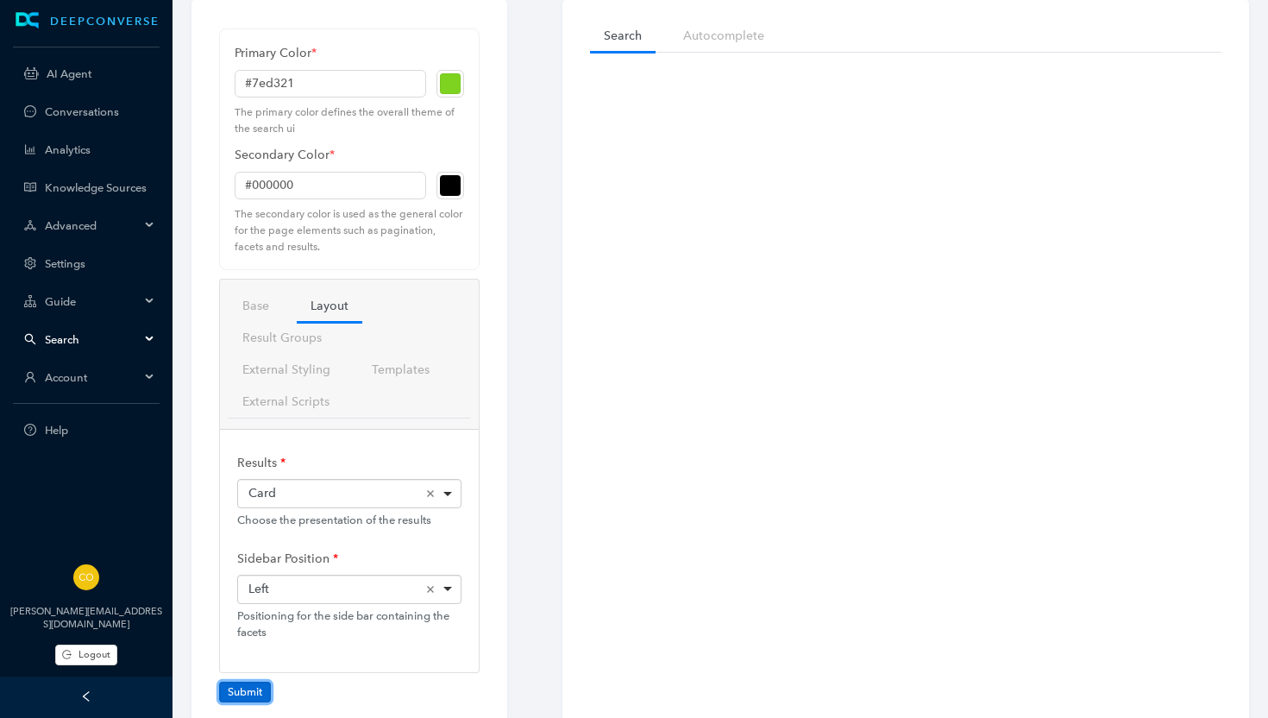
click at [248, 694] on button "Submit" at bounding box center [245, 692] width 52 height 21
click at [386, 591] on div "Left Remove item" at bounding box center [350, 589] width 204 height 17
click at [509, 522] on div "Settings Primary Color * #7ed321 The primary color defines the overall theme of…" at bounding box center [349, 338] width 371 height 851
click at [403, 494] on div "Card Remove item" at bounding box center [350, 493] width 204 height 17
click at [261, 693] on button "Submit" at bounding box center [245, 692] width 52 height 21
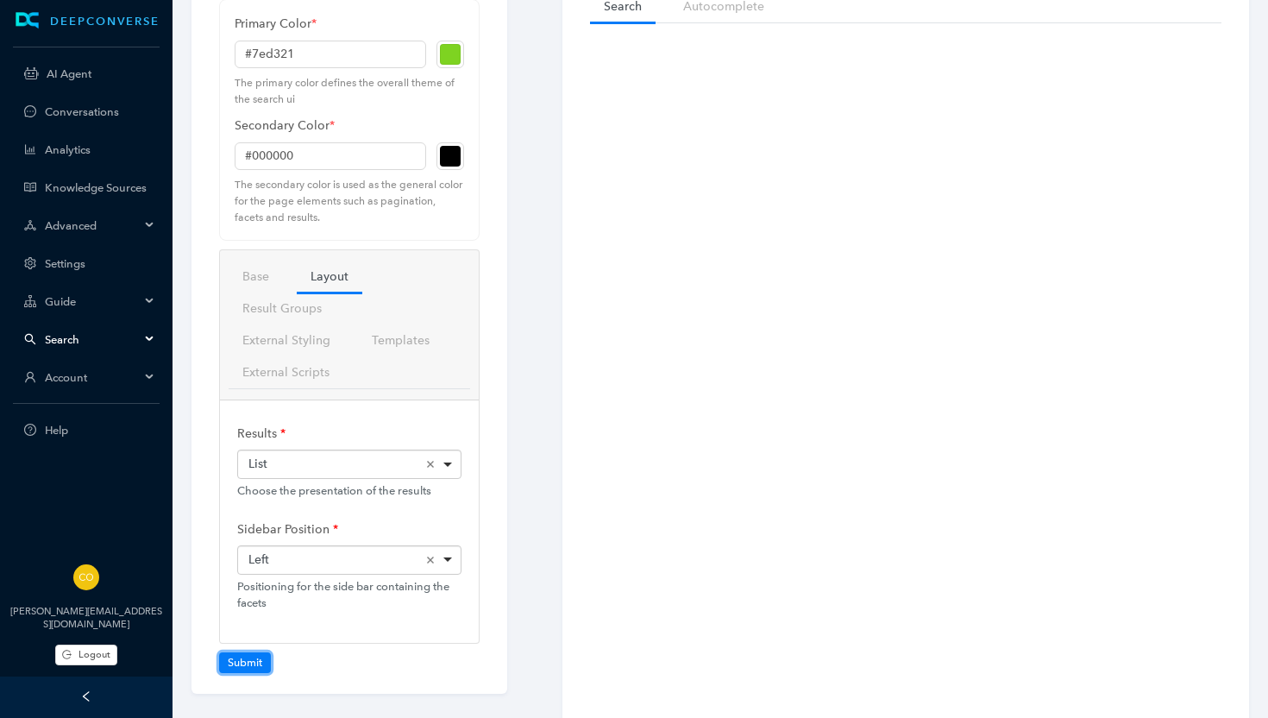
scroll to position [117, 0]
click at [409, 557] on div "Left Remove item" at bounding box center [350, 558] width 204 height 17
click at [247, 656] on button "Submit" at bounding box center [245, 661] width 52 height 21
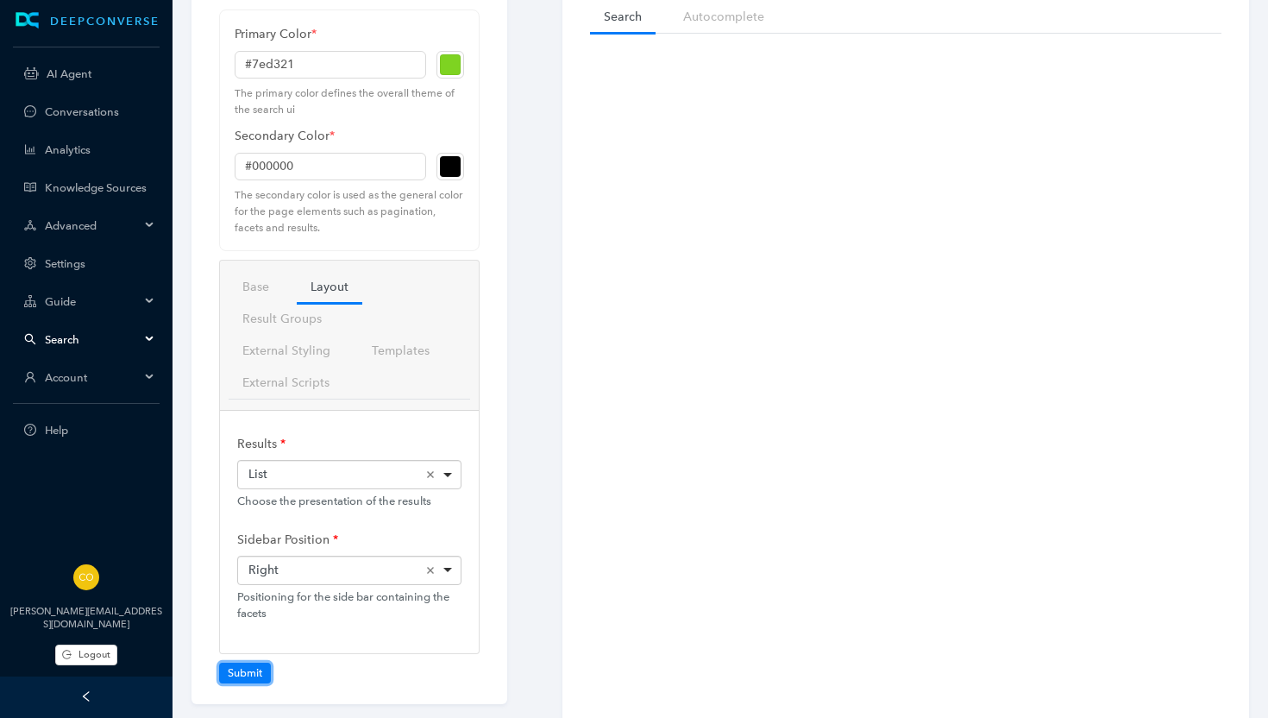
scroll to position [109, 0]
